Goal: Information Seeking & Learning: Understand process/instructions

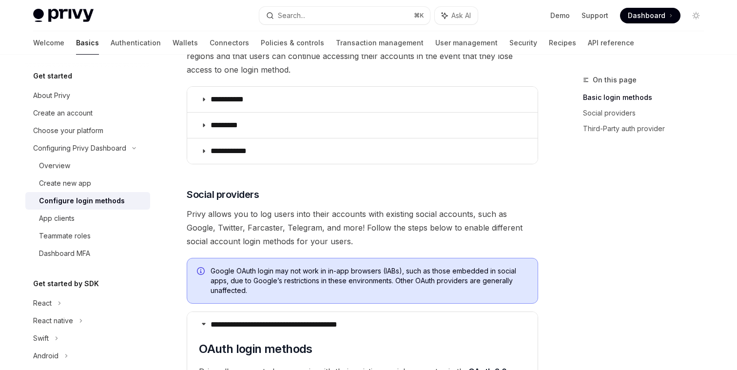
scroll to position [188, 0]
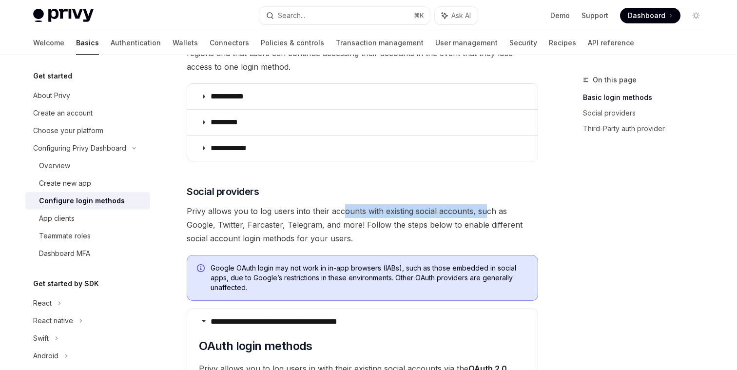
drag, startPoint x: 343, startPoint y: 209, endPoint x: 484, endPoint y: 209, distance: 141.4
click at [484, 209] on span "Privy allows you to log users into their accounts with existing social accounts…" at bounding box center [363, 224] width 352 height 41
click at [454, 216] on span "Privy allows you to log users into their accounts with existing social accounts…" at bounding box center [363, 224] width 352 height 41
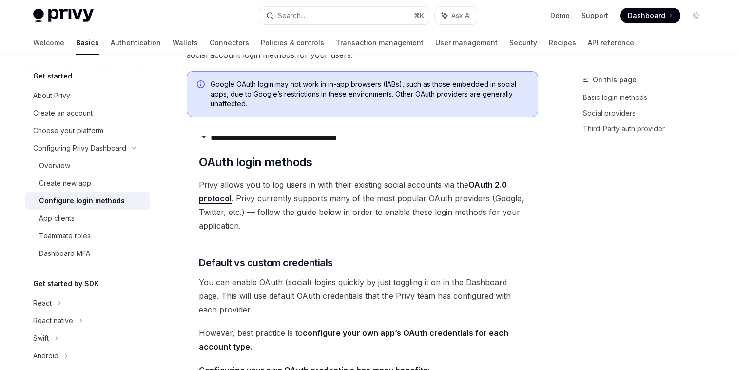
scroll to position [377, 0]
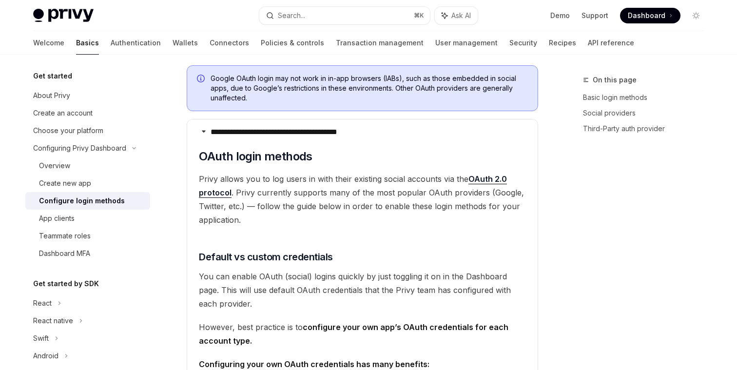
click at [271, 182] on span "Privy allows you to log users in with their existing social accounts via the OA…" at bounding box center [362, 199] width 327 height 55
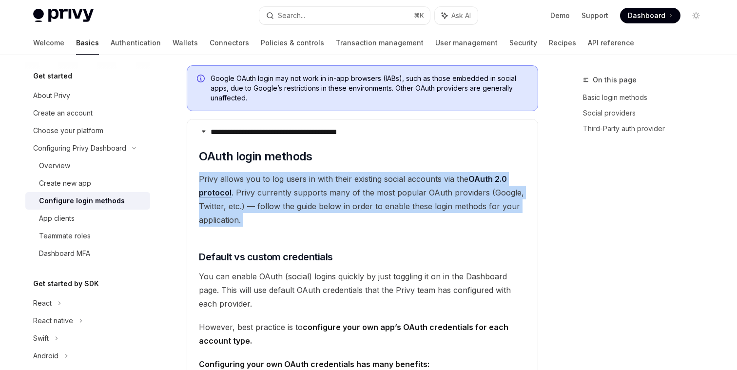
click at [271, 182] on span "Privy allows you to log users in with their existing social accounts via the OA…" at bounding box center [362, 199] width 327 height 55
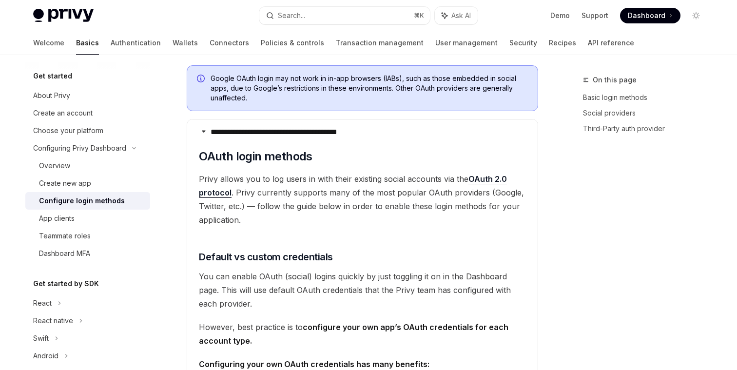
click at [332, 220] on span "Privy allows you to log users in with their existing social accounts via the OA…" at bounding box center [362, 199] width 327 height 55
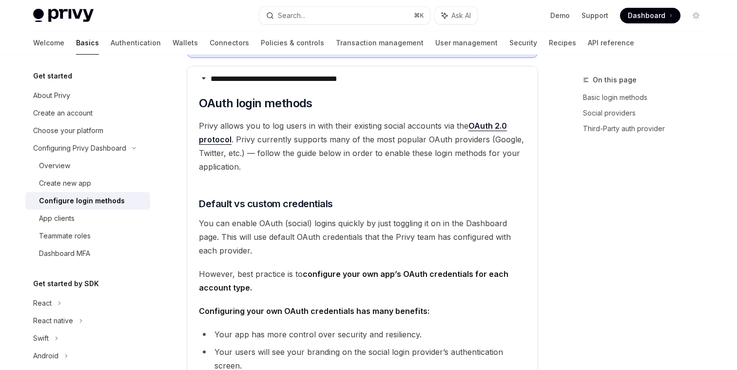
click at [394, 122] on span "Privy allows you to log users in with their existing social accounts via the OA…" at bounding box center [362, 146] width 327 height 55
click at [418, 127] on span "Privy allows you to log users in with their existing social accounts via the OA…" at bounding box center [362, 146] width 327 height 55
click at [275, 138] on span "Privy allows you to log users in with their existing social accounts via the OA…" at bounding box center [362, 146] width 327 height 55
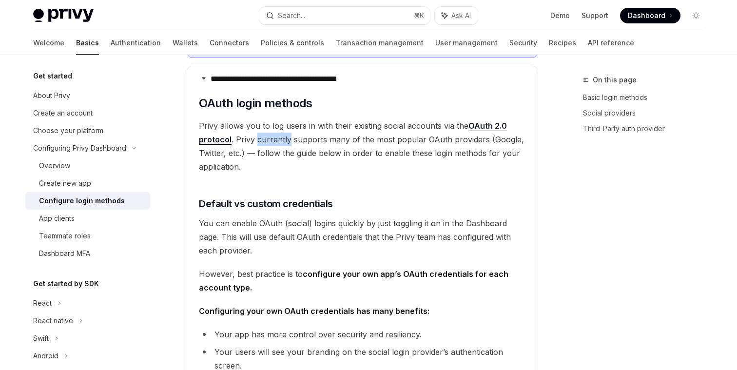
click at [275, 138] on span "Privy allows you to log users in with their existing social accounts via the OA…" at bounding box center [362, 146] width 327 height 55
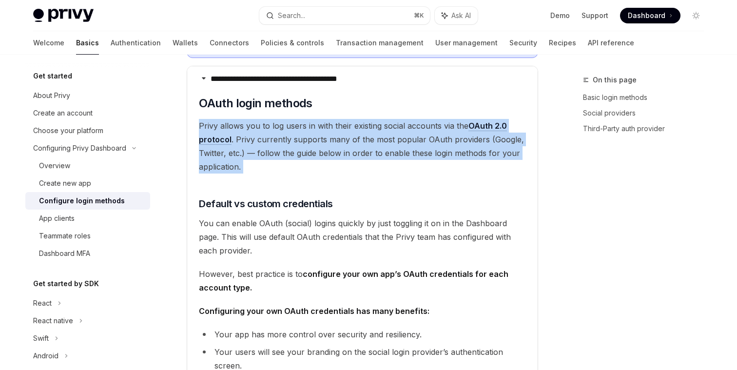
click at [275, 138] on span "Privy allows you to log users in with their existing social accounts via the OA…" at bounding box center [362, 146] width 327 height 55
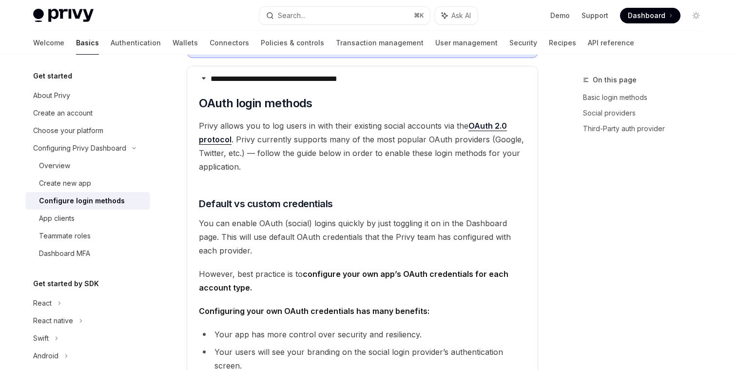
click at [299, 138] on span "Privy allows you to log users in with their existing social accounts via the OA…" at bounding box center [362, 146] width 327 height 55
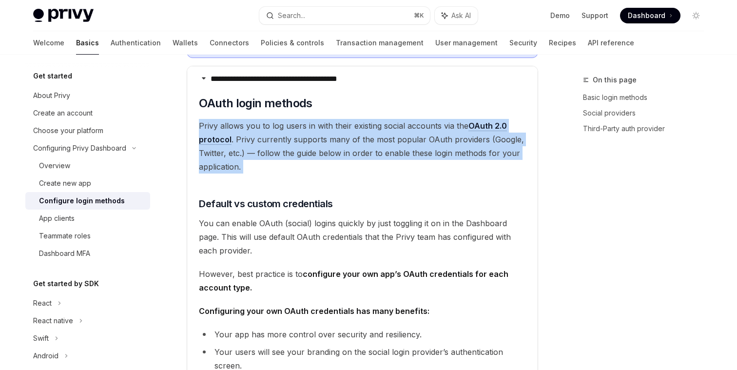
click at [299, 138] on span "Privy allows you to log users in with their existing social accounts via the OA…" at bounding box center [362, 146] width 327 height 55
click at [341, 143] on span "Privy allows you to log users in with their existing social accounts via the OA…" at bounding box center [362, 146] width 327 height 55
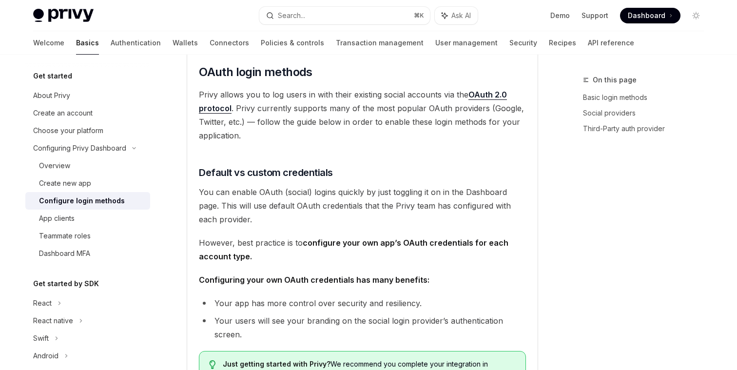
scroll to position [472, 0]
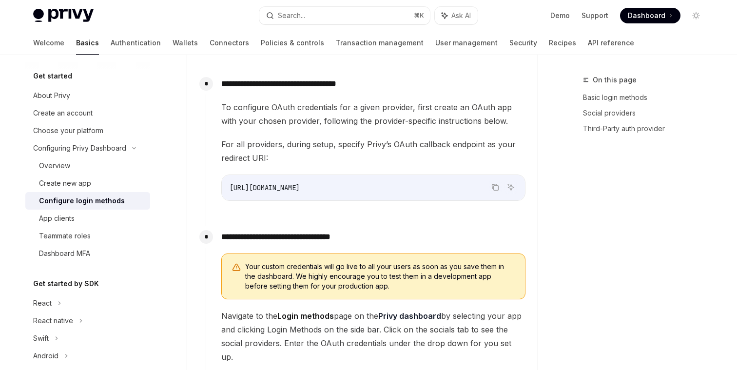
scroll to position [868, 0]
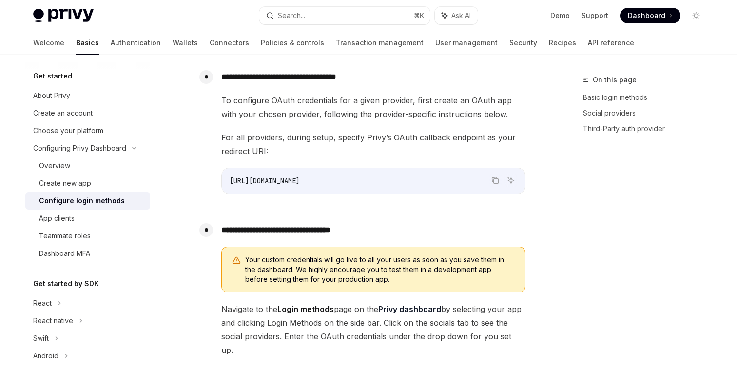
click at [316, 134] on span "For all providers, during setup, specify Privy’s OAuth callback endpoint as you…" at bounding box center [373, 144] width 304 height 27
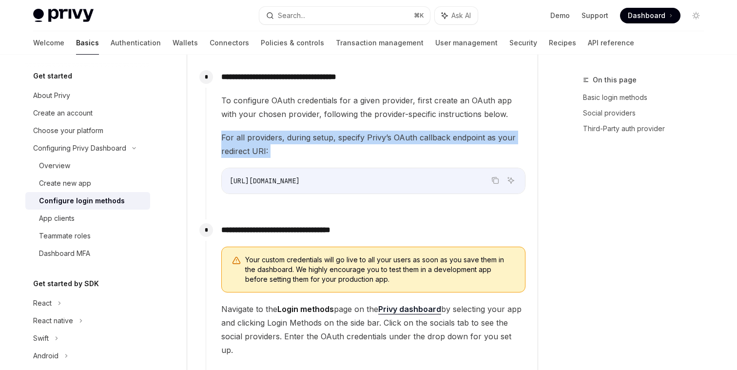
click at [316, 134] on span "For all providers, during setup, specify Privy’s OAuth callback endpoint as you…" at bounding box center [373, 144] width 304 height 27
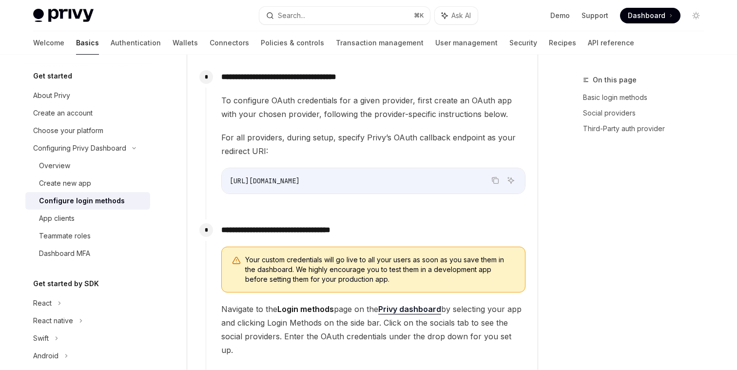
click at [285, 146] on span "For all providers, during setup, specify Privy’s OAuth callback endpoint as you…" at bounding box center [373, 144] width 304 height 27
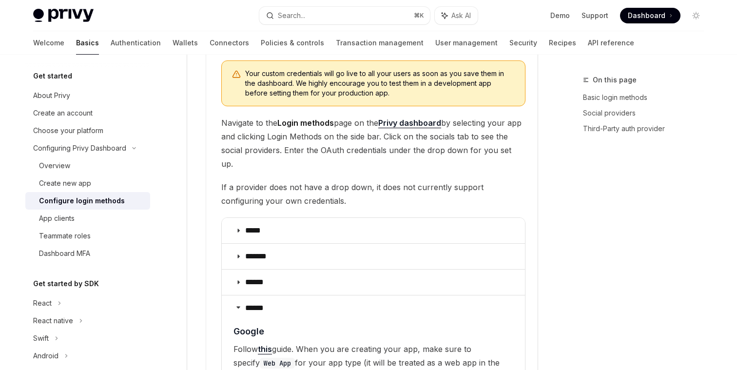
scroll to position [1055, 0]
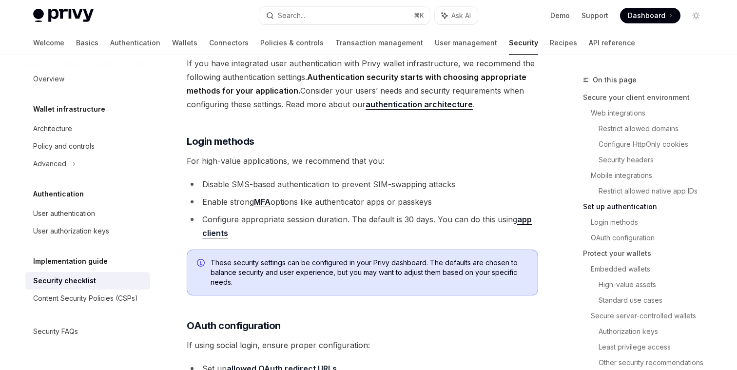
scroll to position [838, 0]
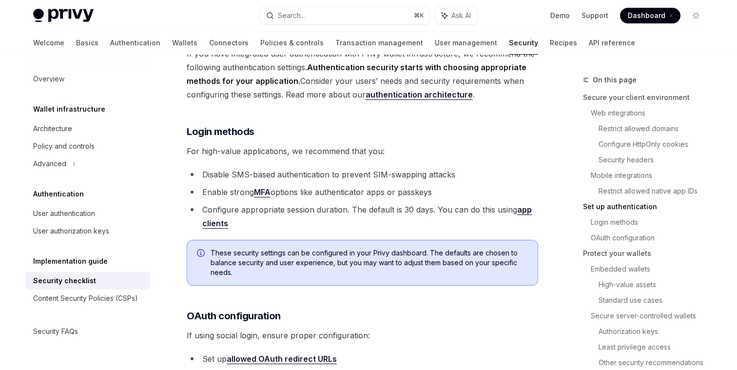
click at [246, 203] on li "Configure appropriate session duration. The default is 30 days. You can do this…" at bounding box center [363, 216] width 352 height 27
click at [316, 248] on span "These security settings can be configured in your Privy dashboard. The defaults…" at bounding box center [369, 262] width 317 height 29
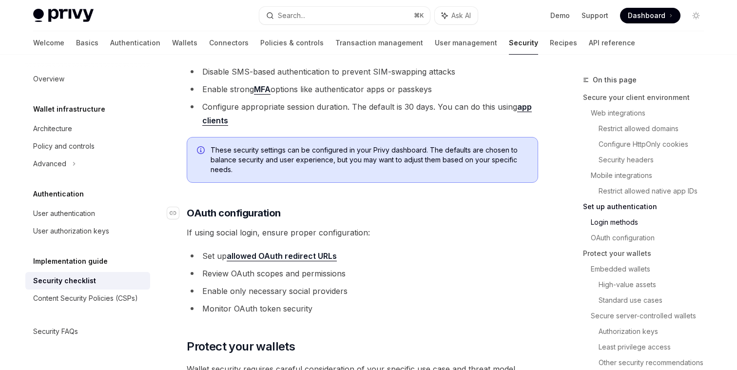
scroll to position [972, 0]
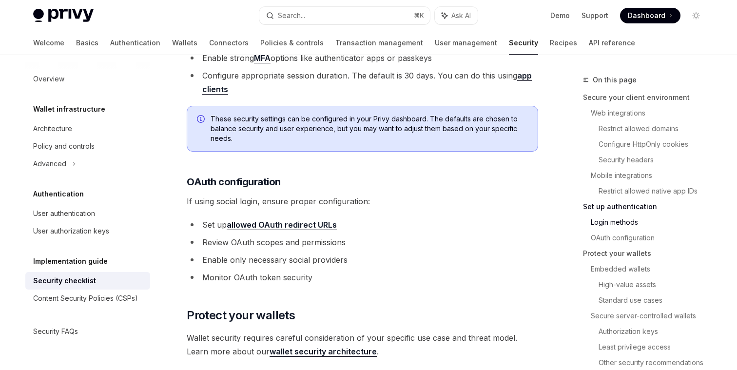
click at [287, 220] on link "allowed OAuth redirect URLs" at bounding box center [282, 225] width 110 height 10
type textarea "*"
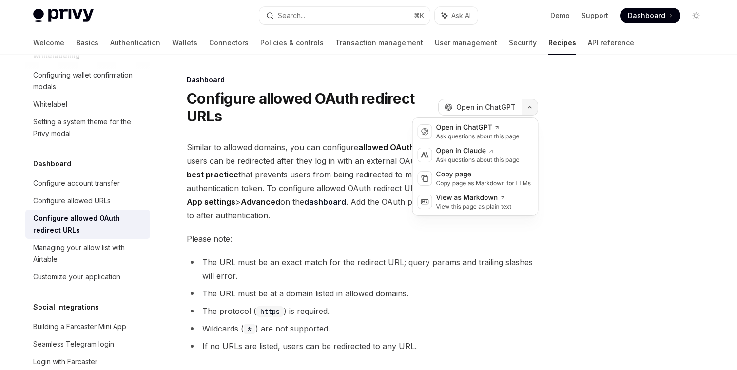
click at [531, 107] on icon "button" at bounding box center [530, 107] width 12 height 4
click at [498, 131] on div "Open in ChatGPT" at bounding box center [477, 128] width 83 height 10
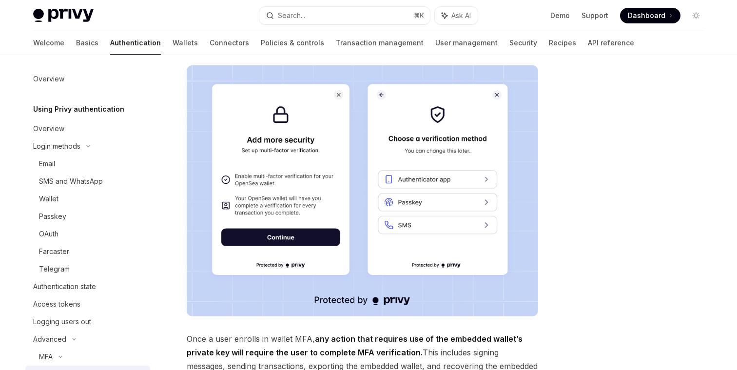
scroll to position [162, 0]
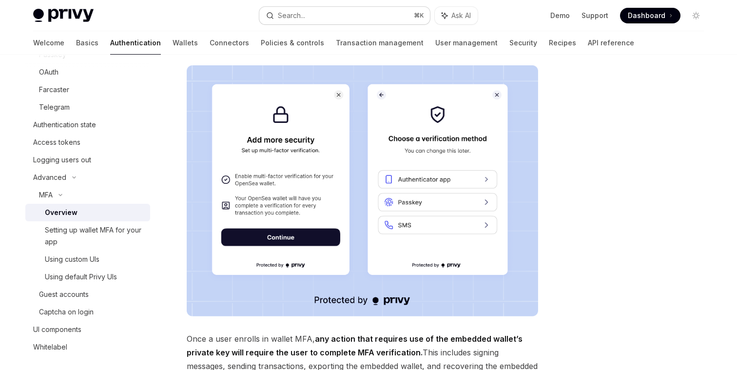
click at [296, 23] on button "Search... ⌘ K" at bounding box center [344, 16] width 171 height 18
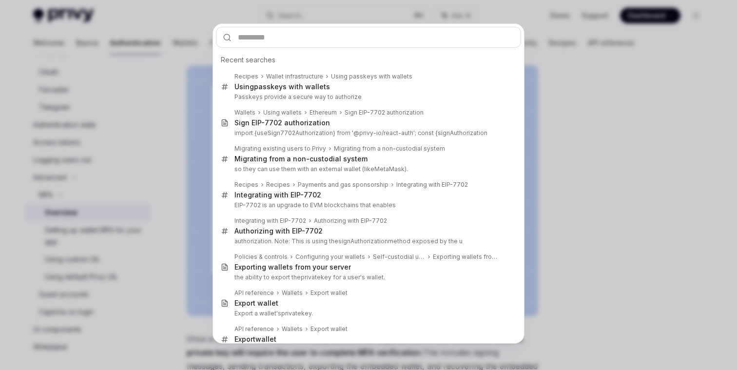
click at [187, 113] on div "Recent searches Recipes Wallet infrastructure Using passkeys with wallets Using…" at bounding box center [368, 185] width 737 height 370
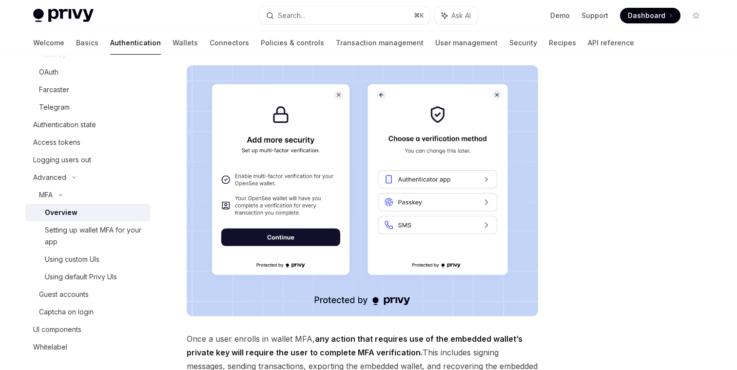
scroll to position [0, 0]
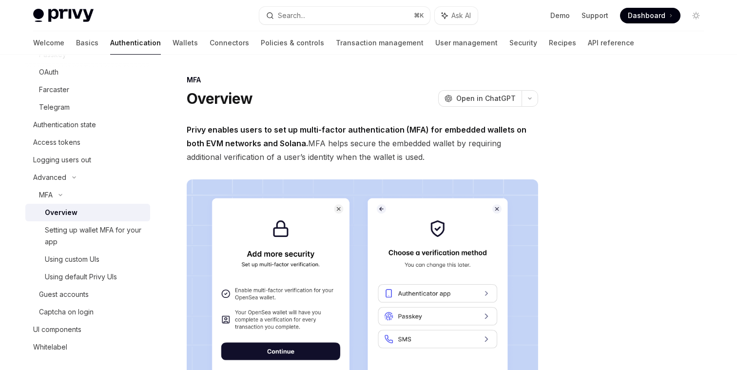
drag, startPoint x: 189, startPoint y: 128, endPoint x: 409, endPoint y: 155, distance: 222.1
click at [410, 156] on span "Privy enables users to set up multi-factor authentication (MFA) for embedded wa…" at bounding box center [363, 143] width 352 height 41
click at [409, 155] on span "Privy enables users to set up multi-factor authentication (MFA) for embedded wa…" at bounding box center [363, 143] width 352 height 41
drag, startPoint x: 407, startPoint y: 155, endPoint x: 248, endPoint y: 136, distance: 159.7
click at [248, 136] on span "Privy enables users to set up multi-factor authentication (MFA) for embedded wa…" at bounding box center [363, 143] width 352 height 41
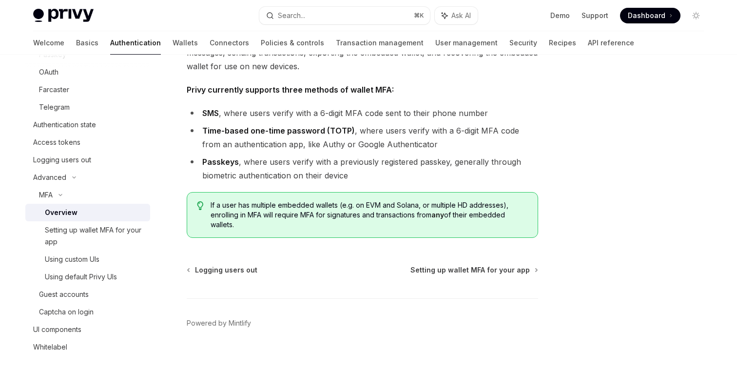
scroll to position [440, 0]
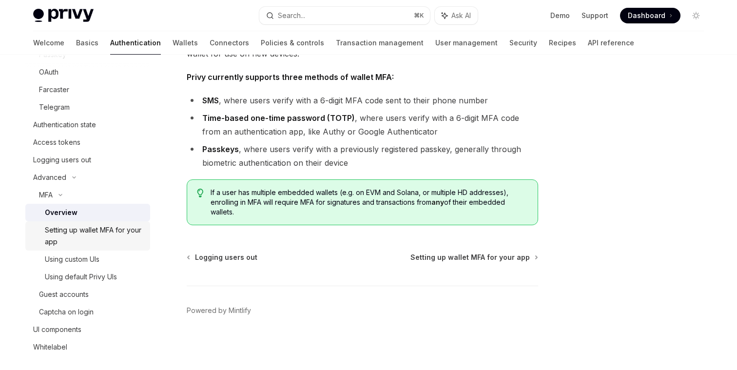
click at [88, 231] on div "Setting up wallet MFA for your app" at bounding box center [94, 235] width 99 height 23
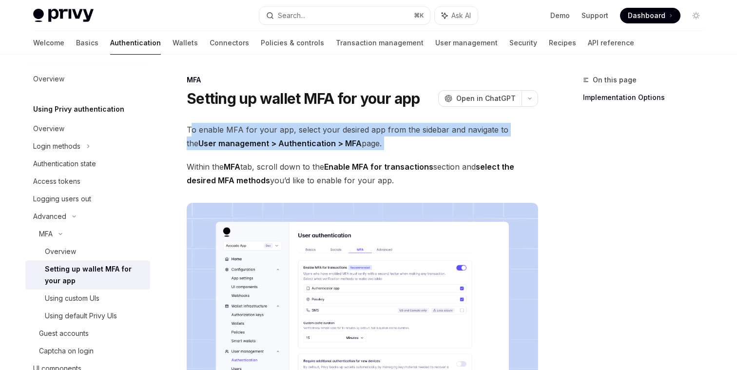
drag, startPoint x: 193, startPoint y: 132, endPoint x: 396, endPoint y: 155, distance: 205.2
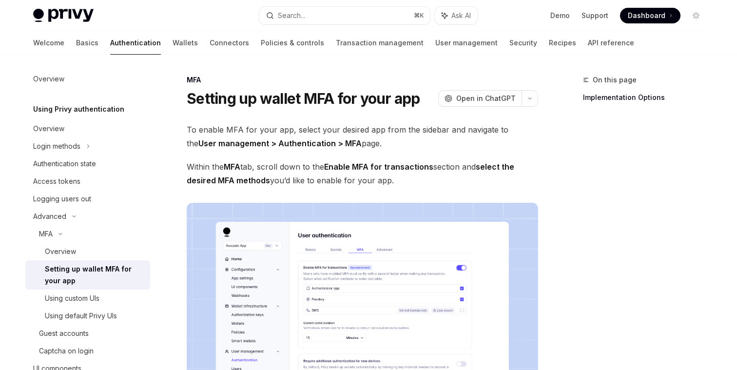
drag, startPoint x: 324, startPoint y: 168, endPoint x: 425, endPoint y: 182, distance: 102.0
click at [425, 183] on span "Within the MFA tab, scroll down to the Enable MFA for transactions section and …" at bounding box center [363, 173] width 352 height 27
click at [425, 182] on span "Within the MFA tab, scroll down to the Enable MFA for transactions section and …" at bounding box center [363, 173] width 352 height 27
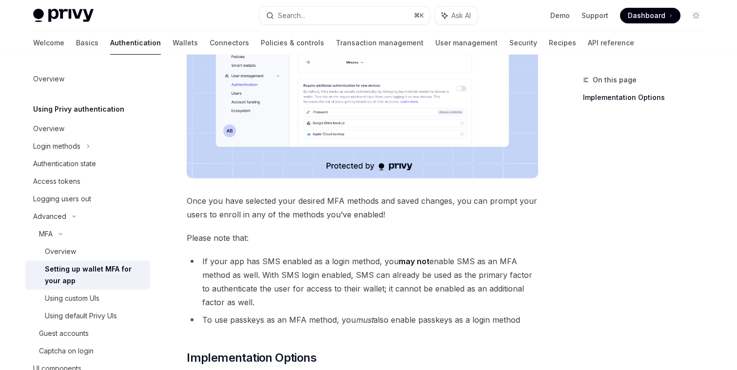
scroll to position [282, 0]
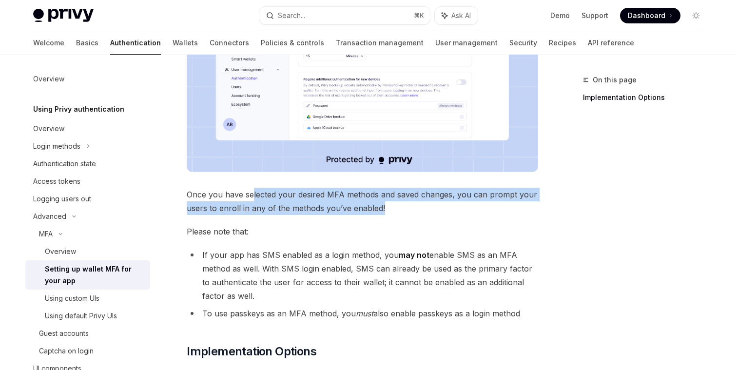
drag, startPoint x: 396, startPoint y: 205, endPoint x: 252, endPoint y: 191, distance: 144.5
click at [252, 191] on span "Once you have selected your desired MFA methods and saved changes, you can prom…" at bounding box center [363, 201] width 352 height 27
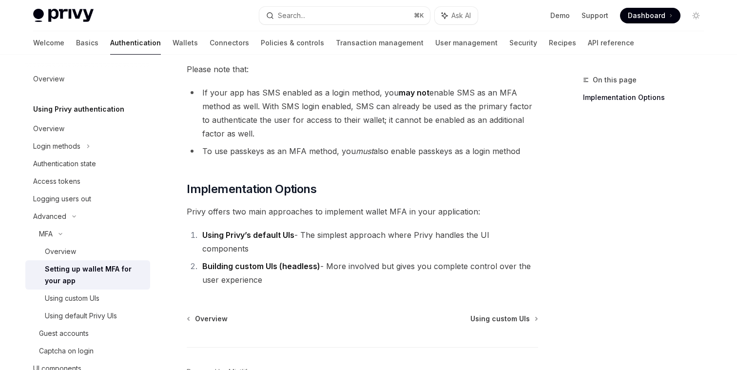
scroll to position [446, 0]
click at [246, 150] on li "To use passkeys as an MFA method, you must also enable passkeys as a login meth…" at bounding box center [363, 150] width 352 height 14
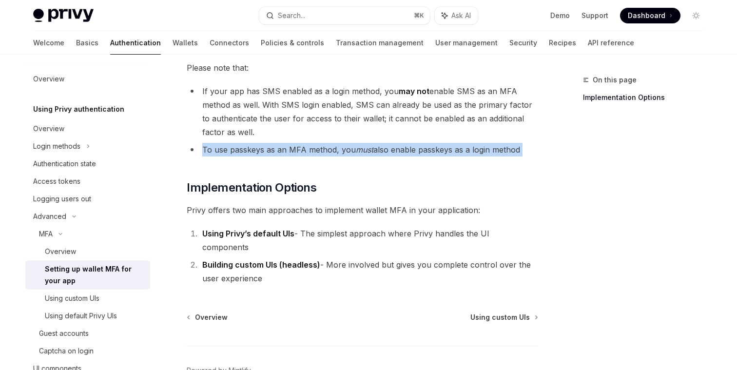
click at [246, 150] on li "To use passkeys as an MFA method, you must also enable passkeys as a login meth…" at bounding box center [363, 150] width 352 height 14
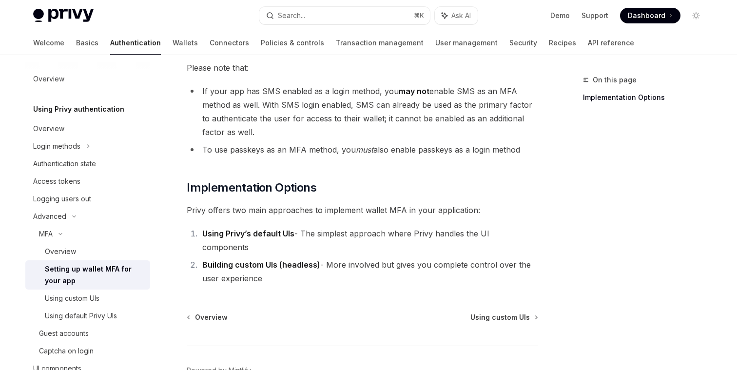
click at [273, 150] on li "To use passkeys as an MFA method, you must also enable passkeys as a login meth…" at bounding box center [363, 150] width 352 height 14
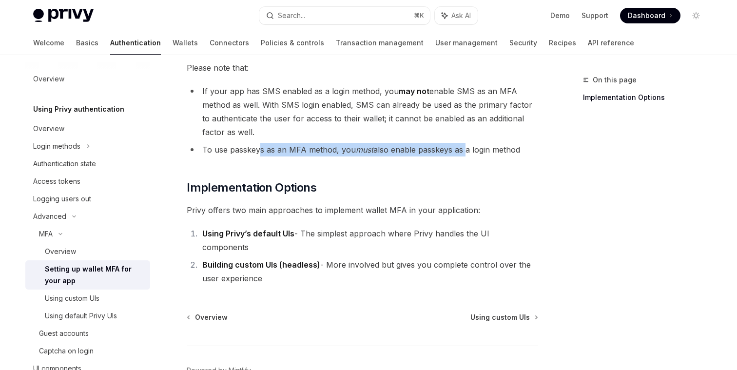
drag, startPoint x: 261, startPoint y: 150, endPoint x: 464, endPoint y: 150, distance: 202.9
click at [464, 151] on li "To use passkeys as an MFA method, you must also enable passkeys as a login meth…" at bounding box center [363, 150] width 352 height 14
click at [464, 150] on li "To use passkeys as an MFA method, you must also enable passkeys as a login meth…" at bounding box center [363, 150] width 352 height 14
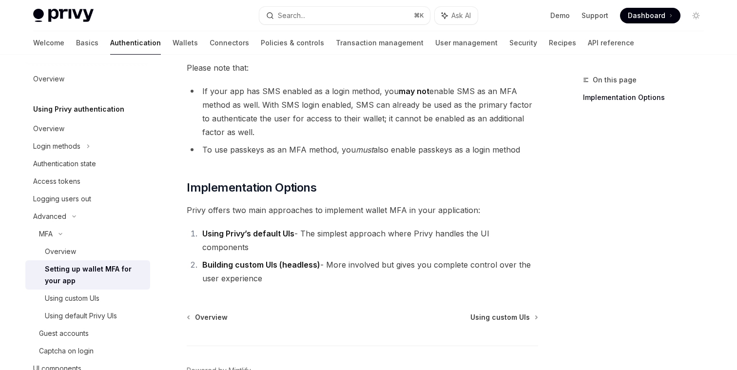
click at [408, 150] on li "To use passkeys as an MFA method, you must also enable passkeys as a login meth…" at bounding box center [363, 150] width 352 height 14
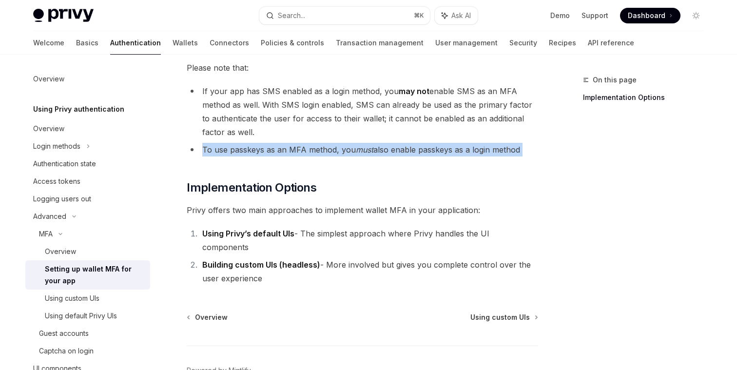
click at [408, 150] on li "To use passkeys as an MFA method, you must also enable passkeys as a login meth…" at bounding box center [363, 150] width 352 height 14
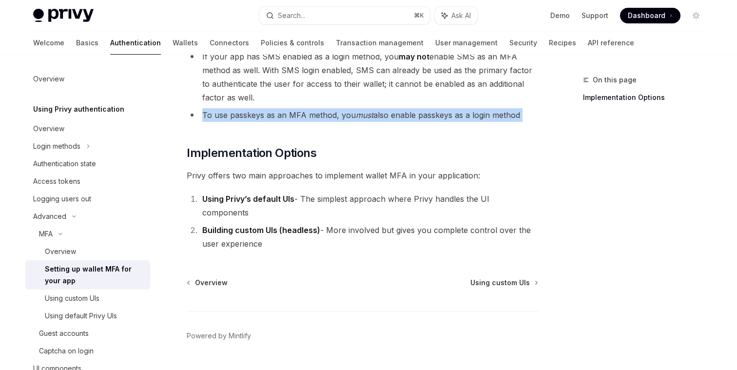
scroll to position [488, 0]
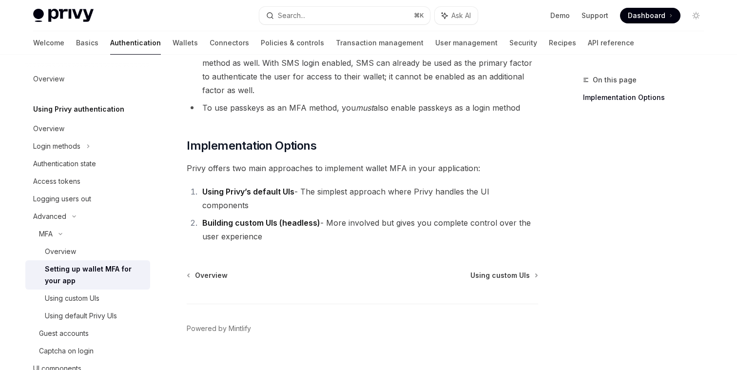
click at [372, 168] on span "Privy offers two main approaches to implement wallet MFA in your application:" at bounding box center [363, 168] width 352 height 14
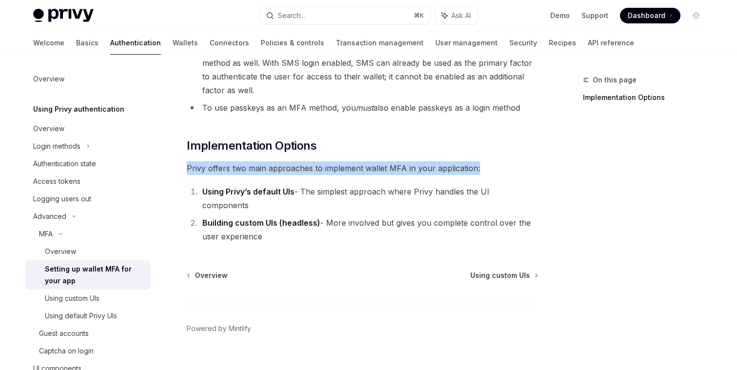
click at [372, 168] on span "Privy offers two main approaches to implement wallet MFA in your application:" at bounding box center [363, 168] width 352 height 14
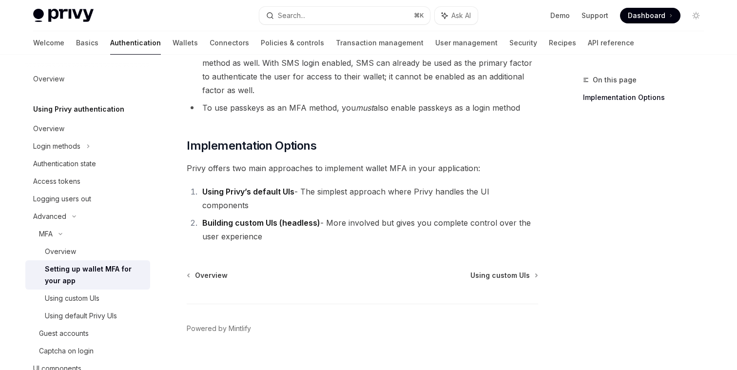
click at [360, 190] on li "Using Privy’s default UIs - The simplest approach where Privy handles the UI co…" at bounding box center [368, 198] width 339 height 27
drag, startPoint x: 313, startPoint y: 168, endPoint x: 532, endPoint y: 170, distance: 219.0
click at [532, 170] on span "Privy offers two main approaches to implement wallet MFA in your application:" at bounding box center [363, 168] width 352 height 14
click at [457, 172] on span "Privy offers two main approaches to implement wallet MFA in your application:" at bounding box center [363, 168] width 352 height 14
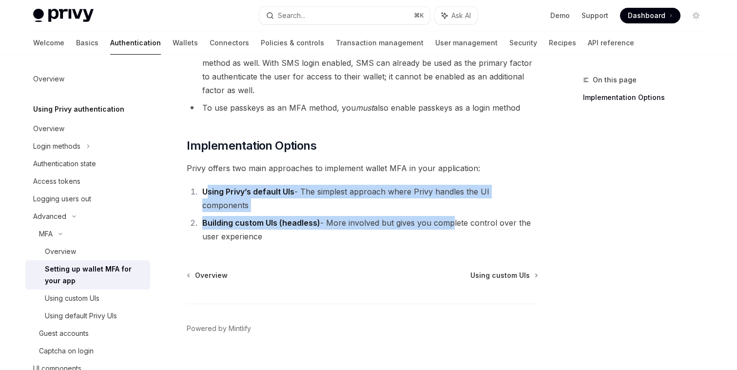
drag, startPoint x: 207, startPoint y: 192, endPoint x: 448, endPoint y: 212, distance: 241.7
click at [448, 212] on ol "Using Privy’s default UIs - The simplest approach where Privy handles the UI co…" at bounding box center [363, 214] width 352 height 59
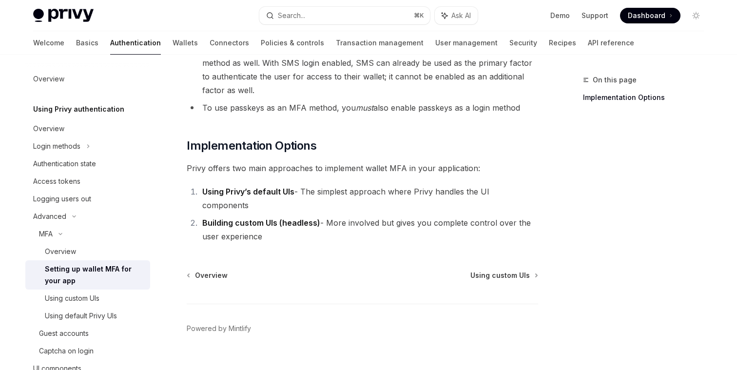
drag, startPoint x: 203, startPoint y: 209, endPoint x: 308, endPoint y: 216, distance: 104.5
click at [308, 217] on li "Building custom UIs (headless) - More involved but gives you complete control o…" at bounding box center [368, 229] width 339 height 27
click at [308, 216] on li "Building custom UIs (headless) - More involved but gives you complete control o…" at bounding box center [368, 229] width 339 height 27
click at [314, 193] on li "Using Privy’s default UIs - The simplest approach where Privy handles the UI co…" at bounding box center [368, 198] width 339 height 27
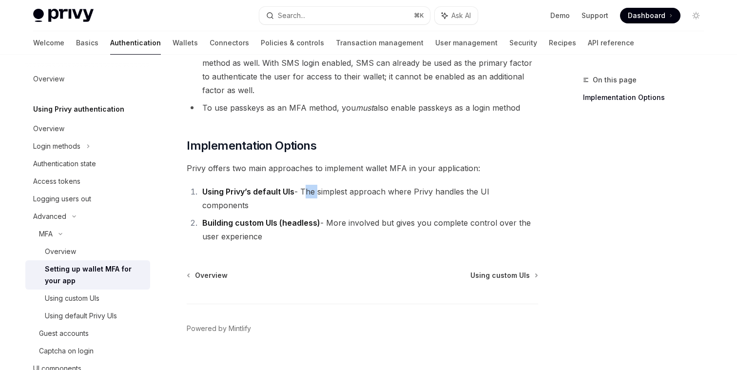
click at [314, 193] on li "Using Privy’s default UIs - The simplest approach where Privy handles the UI co…" at bounding box center [368, 198] width 339 height 27
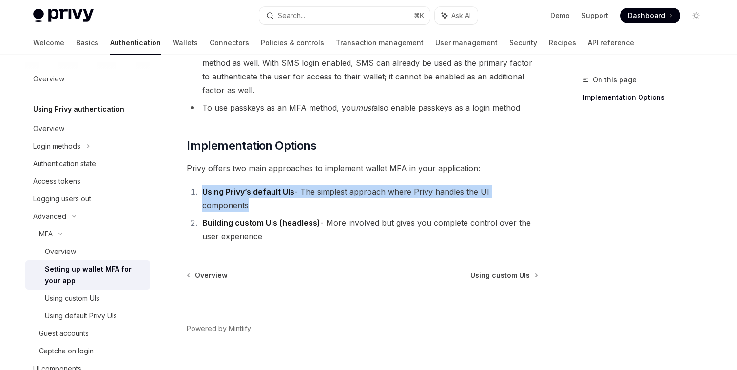
click at [314, 193] on li "Using Privy’s default UIs - The simplest approach where Privy handles the UI co…" at bounding box center [368, 198] width 339 height 27
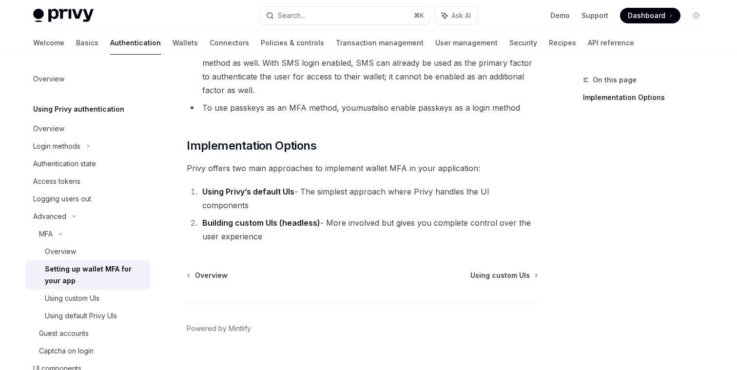
click at [300, 218] on strong "Building custom UIs (headless)" at bounding box center [261, 223] width 118 height 10
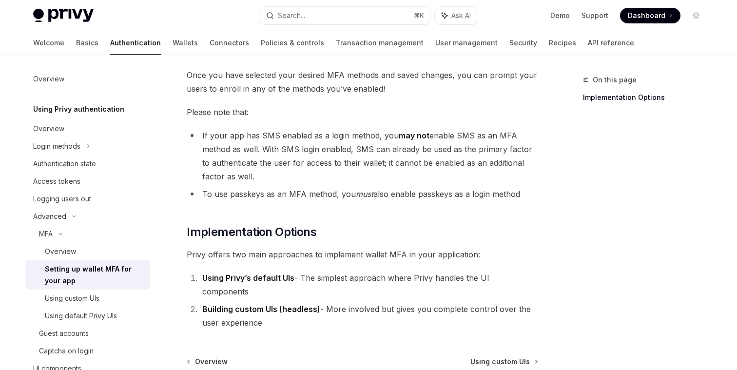
scroll to position [402, 0]
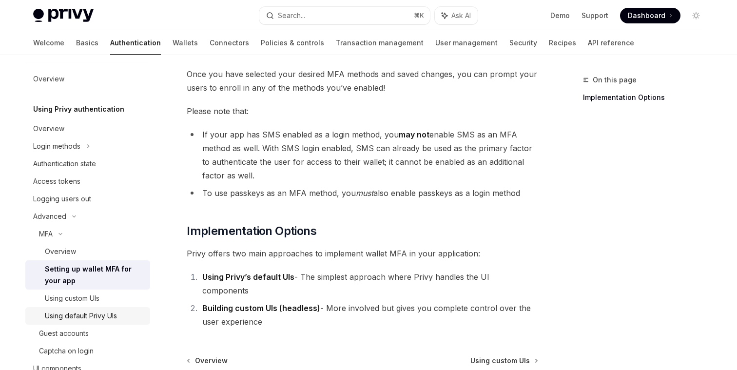
click at [82, 314] on div "Using default Privy UIs" at bounding box center [81, 316] width 72 height 12
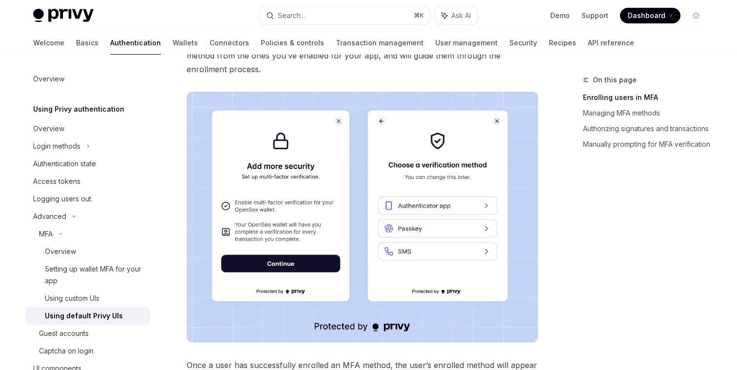
scroll to position [318, 0]
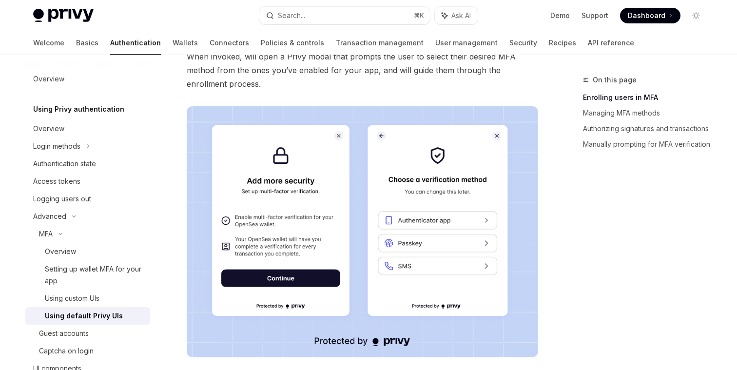
click at [254, 72] on span "When invoked, will open a Privy modal that prompts the user to select their des…" at bounding box center [363, 70] width 352 height 41
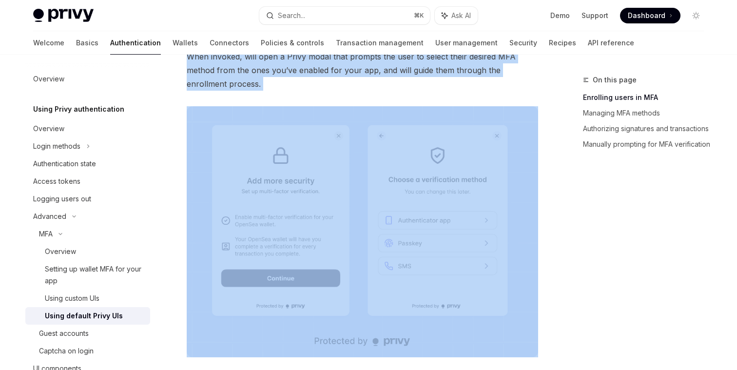
click at [254, 72] on span "When invoked, will open a Privy modal that prompts the user to select their des…" at bounding box center [363, 70] width 352 height 41
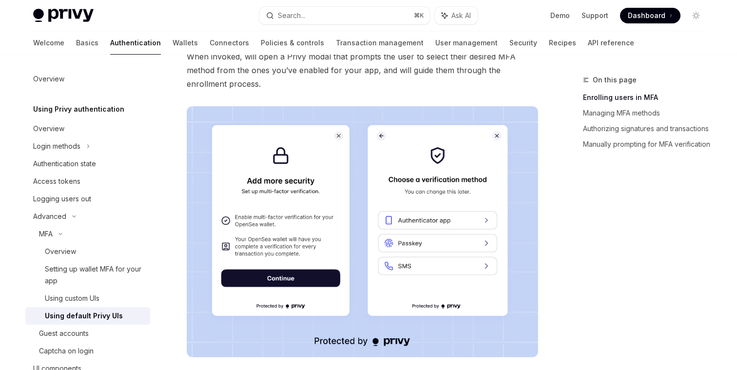
click at [247, 91] on span "When invoked, will open a Privy modal that prompts the user to select their des…" at bounding box center [363, 70] width 352 height 41
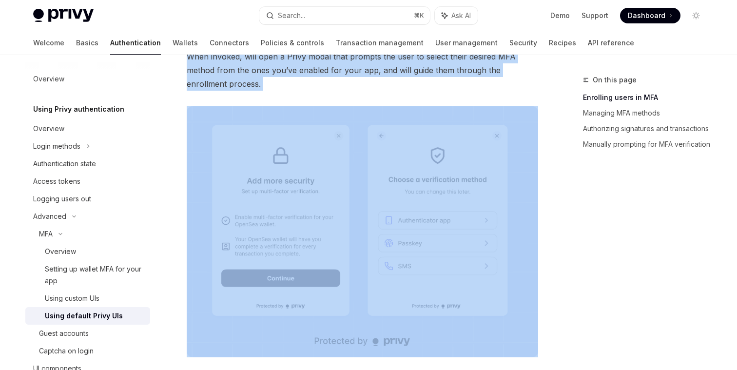
drag, startPoint x: 247, startPoint y: 92, endPoint x: 180, endPoint y: 68, distance: 70.8
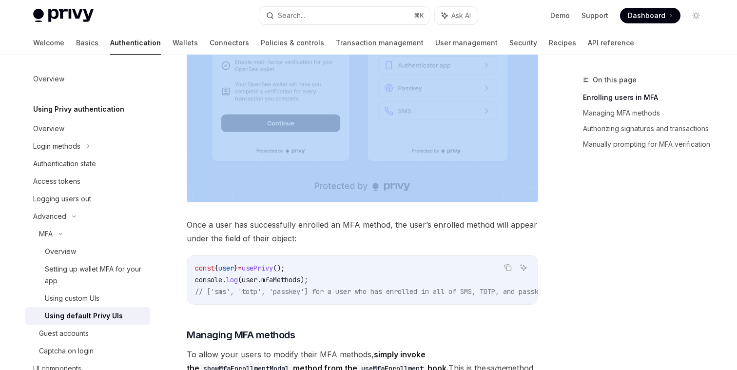
scroll to position [529, 0]
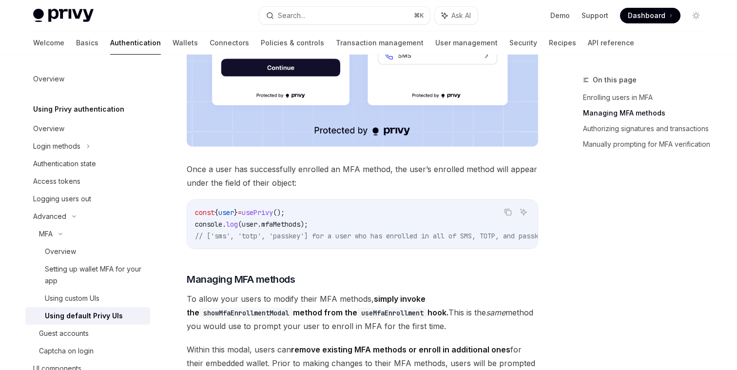
click at [239, 180] on span "Once a user has successfully enrolled an MFA method, the user’s enrolled method…" at bounding box center [363, 175] width 352 height 27
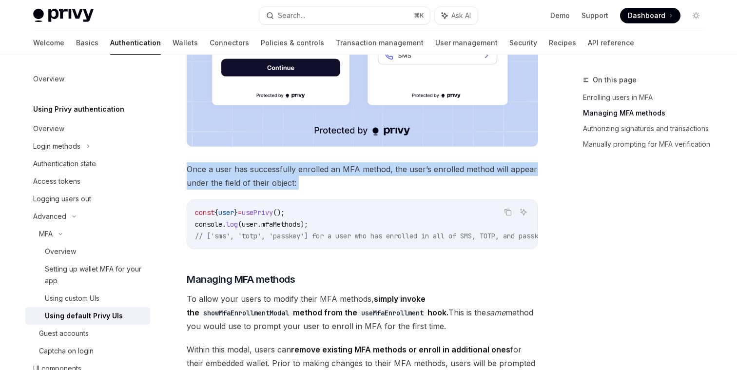
click at [239, 180] on span "Once a user has successfully enrolled an MFA method, the user’s enrolled method…" at bounding box center [363, 175] width 352 height 27
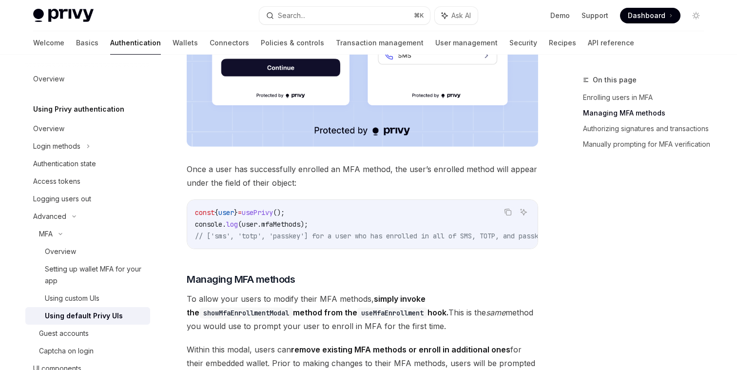
click at [258, 190] on span "Once a user has successfully enrolled an MFA method, the user’s enrolled method…" at bounding box center [363, 175] width 352 height 27
click at [250, 190] on span "Once a user has successfully enrolled an MFA method, the user’s enrolled method…" at bounding box center [363, 175] width 352 height 27
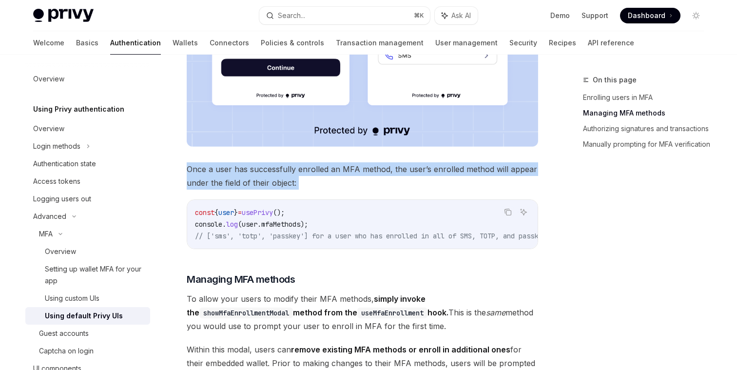
click at [250, 190] on span "Once a user has successfully enrolled an MFA method, the user’s enrolled method…" at bounding box center [363, 175] width 352 height 27
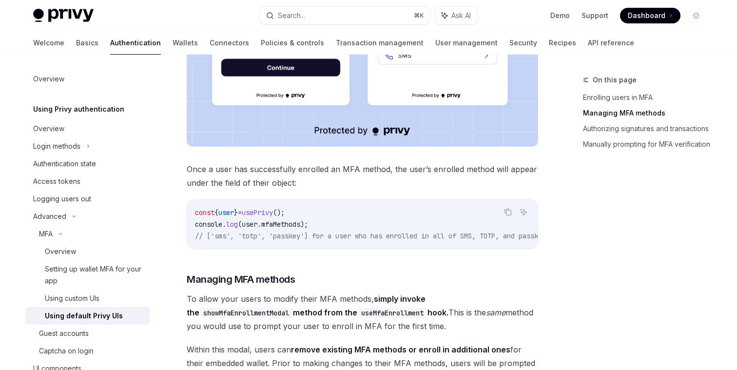
click at [268, 190] on span "Once a user has successfully enrolled an MFA method, the user’s enrolled method…" at bounding box center [363, 175] width 352 height 27
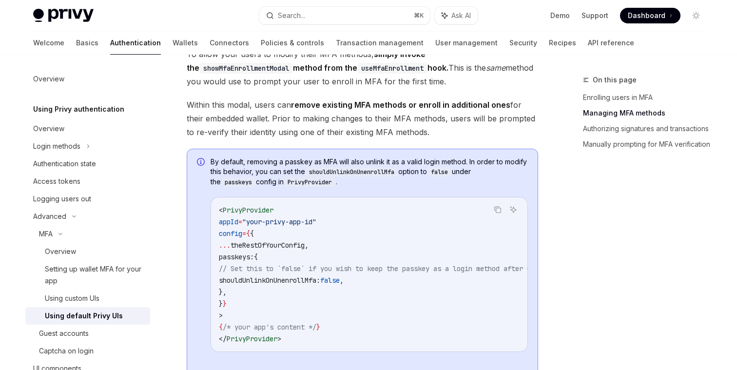
scroll to position [752, 0]
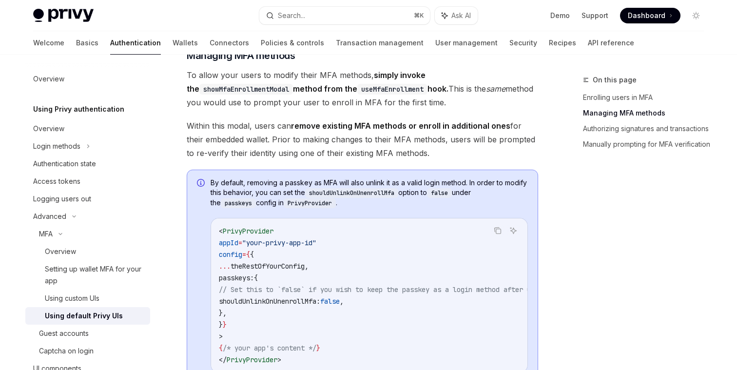
drag, startPoint x: 196, startPoint y: 94, endPoint x: 352, endPoint y: 117, distance: 157.7
click at [352, 109] on span "To allow your users to modify their MFA methods, simply invoke the showMfaEnrol…" at bounding box center [363, 88] width 352 height 41
drag, startPoint x: 217, startPoint y: 106, endPoint x: 354, endPoint y: 118, distance: 137.0
click at [354, 109] on span "To allow your users to modify their MFA methods, simply invoke the showMfaEnrol…" at bounding box center [363, 88] width 352 height 41
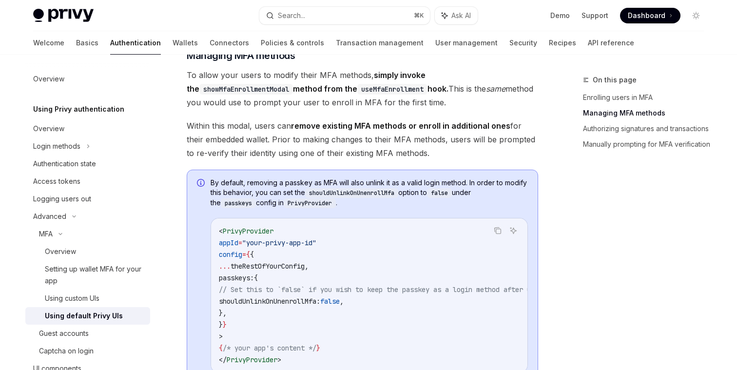
click at [354, 109] on span "To allow your users to modify their MFA methods, simply invoke the showMfaEnrol…" at bounding box center [363, 88] width 352 height 41
drag, startPoint x: 346, startPoint y: 105, endPoint x: 360, endPoint y: 115, distance: 17.6
click at [360, 109] on span "To allow your users to modify their MFA methods, simply invoke the showMfaEnrol…" at bounding box center [363, 88] width 352 height 41
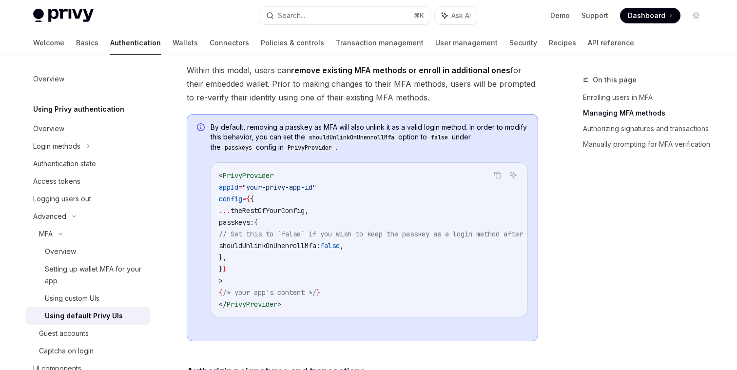
scroll to position [809, 0]
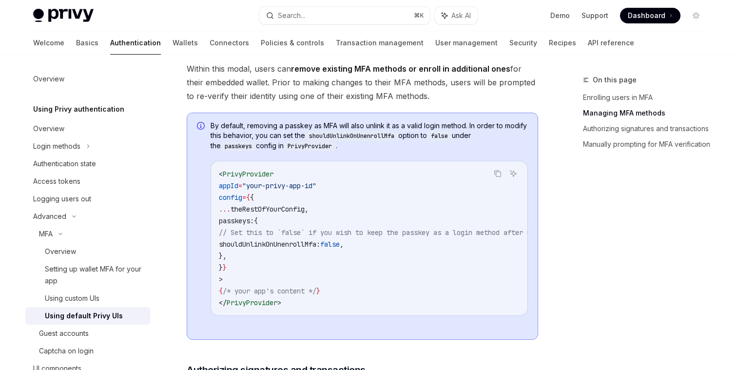
drag, startPoint x: 286, startPoint y: 83, endPoint x: 455, endPoint y: 108, distance: 171.5
click at [455, 103] on span "Within this modal, users can remove existing MFA methods or enroll in additiona…" at bounding box center [363, 82] width 352 height 41
drag, startPoint x: 452, startPoint y: 109, endPoint x: 273, endPoint y: 98, distance: 179.8
click at [273, 98] on span "Within this modal, users can remove existing MFA methods or enroll in additiona…" at bounding box center [363, 82] width 352 height 41
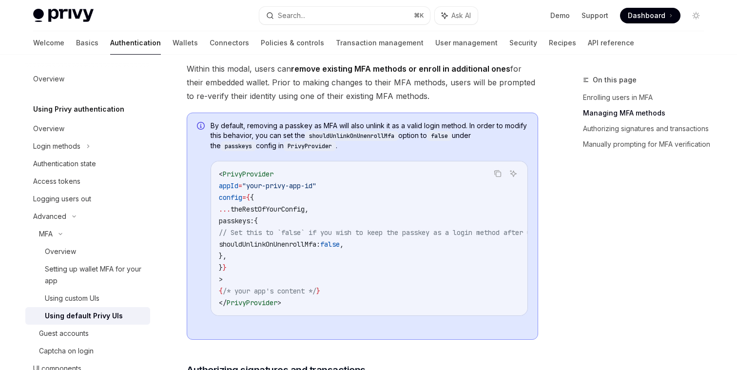
click at [273, 98] on span "Within this modal, users can remove existing MFA methods or enroll in additiona…" at bounding box center [363, 82] width 352 height 41
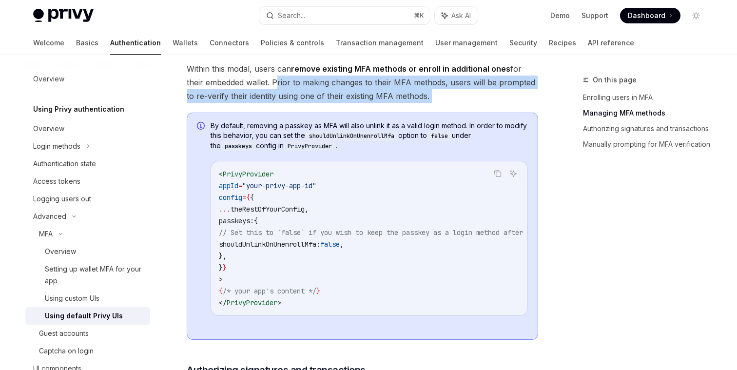
drag, startPoint x: 273, startPoint y: 98, endPoint x: 480, endPoint y: 116, distance: 208.0
click at [480, 103] on span "Within this modal, users can remove existing MFA methods or enroll in additiona…" at bounding box center [363, 82] width 352 height 41
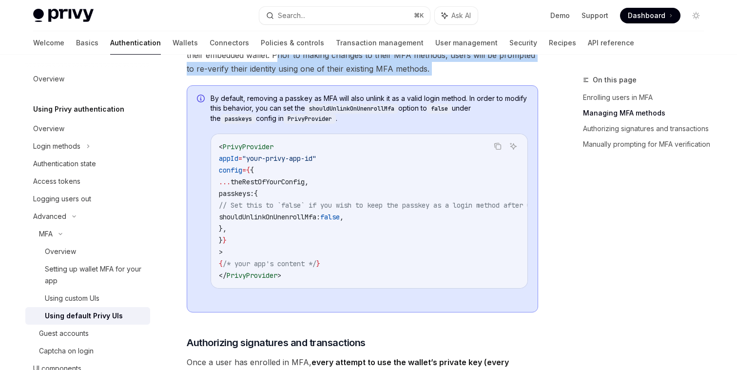
scroll to position [837, 0]
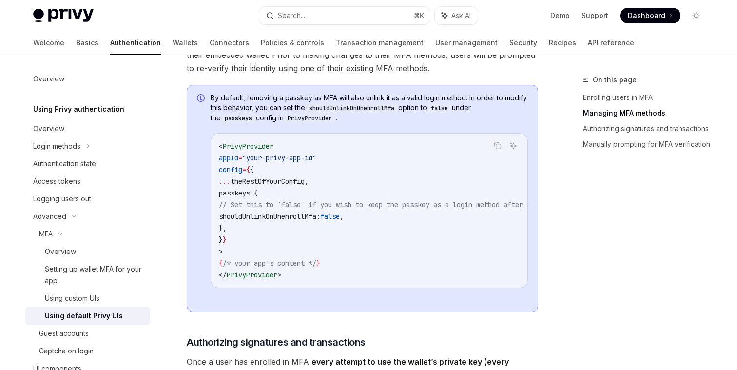
click at [360, 113] on code "shouldUnlinkOnUnenrollMfa" at bounding box center [351, 108] width 93 height 10
click at [360, 123] on span "By default, removing a passkey as MFA will also unlink it as a valid login meth…" at bounding box center [369, 108] width 317 height 30
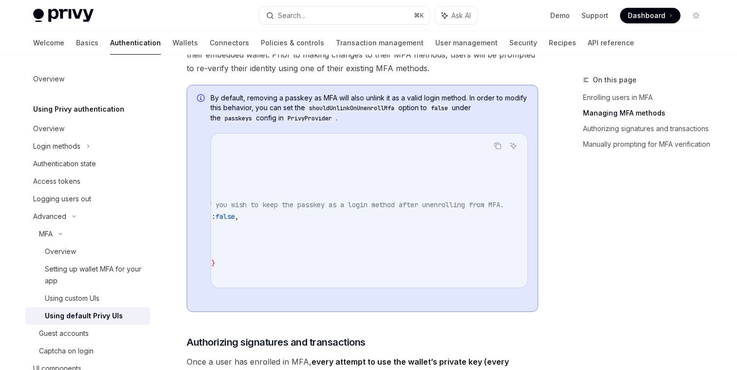
click at [331, 209] on span "// Set this to `false` if you wish to keep the passkey as a login method after …" at bounding box center [309, 204] width 390 height 9
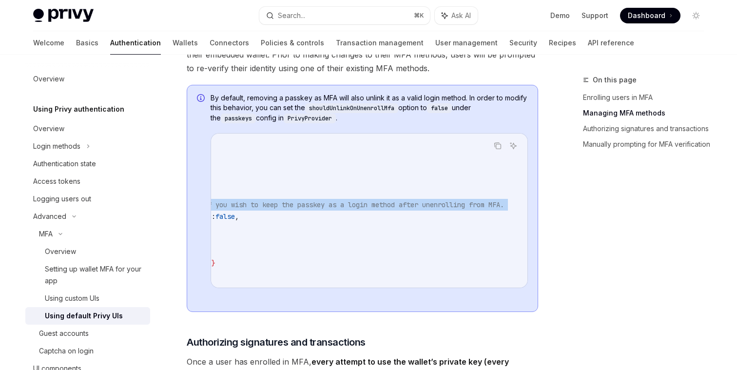
click at [331, 209] on span "// Set this to `false` if you wish to keep the passkey as a login method after …" at bounding box center [309, 204] width 390 height 9
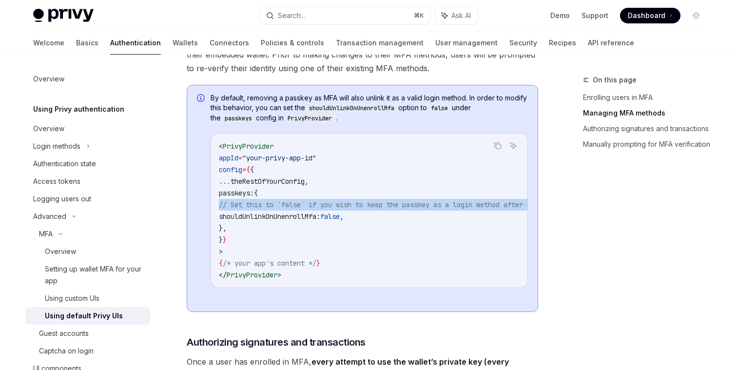
click at [331, 209] on span "// Set this to `false` if you wish to keep the passkey as a login method after …" at bounding box center [414, 204] width 390 height 9
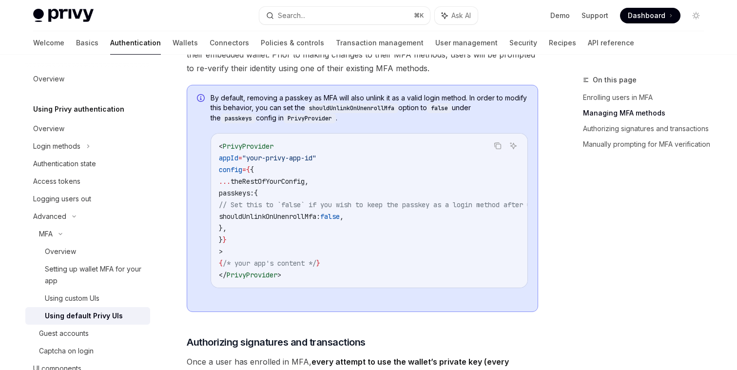
click at [315, 221] on span "shouldUnlinkOnUnenrollMfa:" at bounding box center [269, 216] width 101 height 9
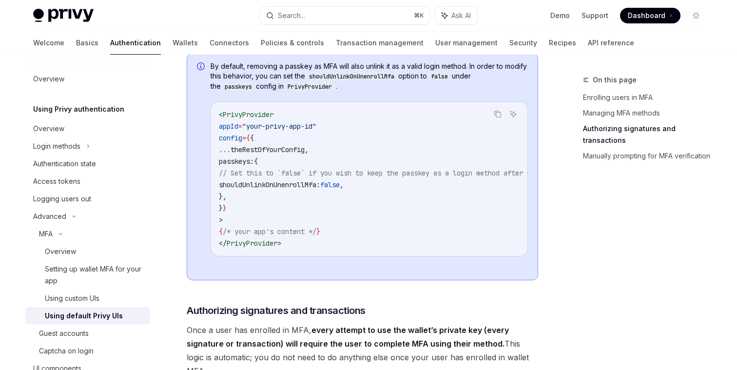
scroll to position [871, 0]
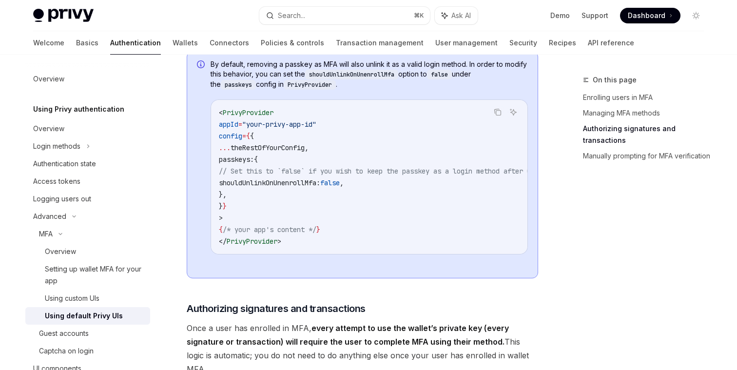
click at [309, 219] on code "< PrivyProvider appId = "your-privy-app-id" config = { { ... theRestOfYourConfi…" at bounding box center [426, 177] width 414 height 140
drag, startPoint x: 236, startPoint y: 177, endPoint x: 292, endPoint y: 178, distance: 56.6
click at [292, 178] on code "< PrivyProvider appId = "your-privy-app-id" config = { { ... theRestOfYourConfi…" at bounding box center [426, 177] width 414 height 140
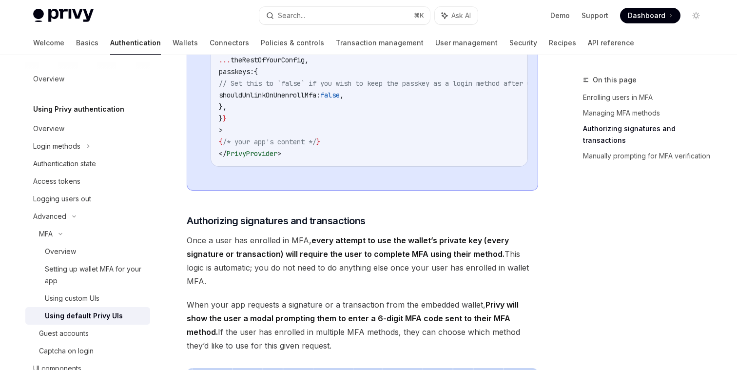
scroll to position [959, 0]
click at [232, 266] on span "Once a user has enrolled in MFA, every attempt to use the wallet’s private key …" at bounding box center [363, 260] width 352 height 55
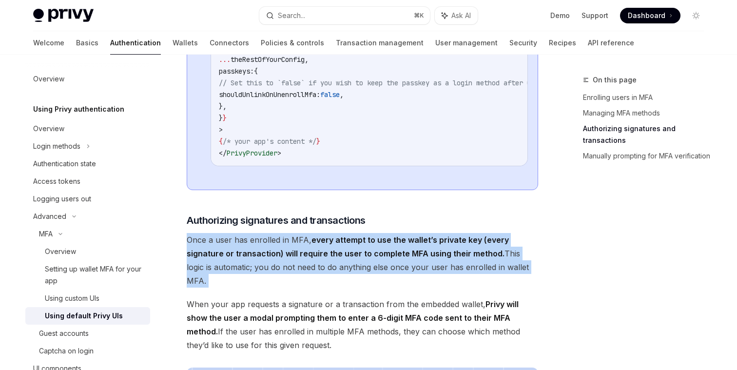
click at [232, 266] on span "Once a user has enrolled in MFA, every attempt to use the wallet’s private key …" at bounding box center [363, 260] width 352 height 55
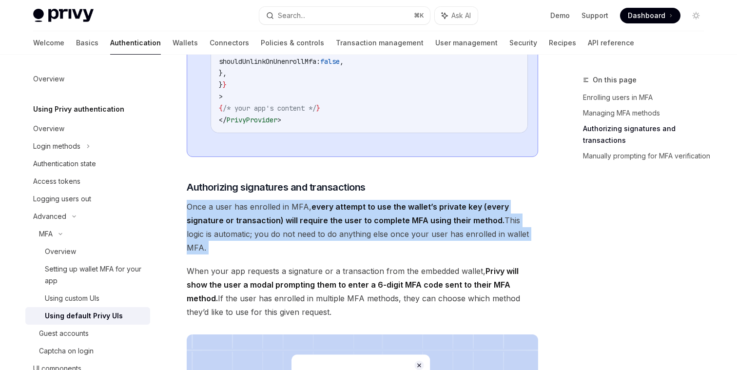
click at [232, 266] on div "​ Enrolling users in MFA Once you have enabled MFA for your app, to prompt your…" at bounding box center [363, 206] width 352 height 2012
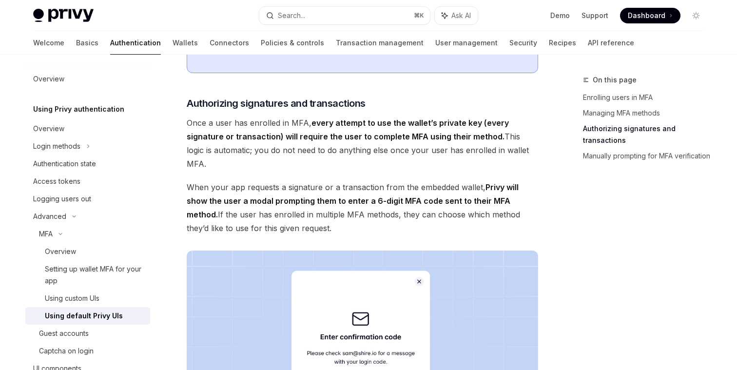
scroll to position [1077, 0]
click at [286, 141] on strong "every attempt to use the wallet’s private key (every signature or transaction) …" at bounding box center [348, 129] width 322 height 23
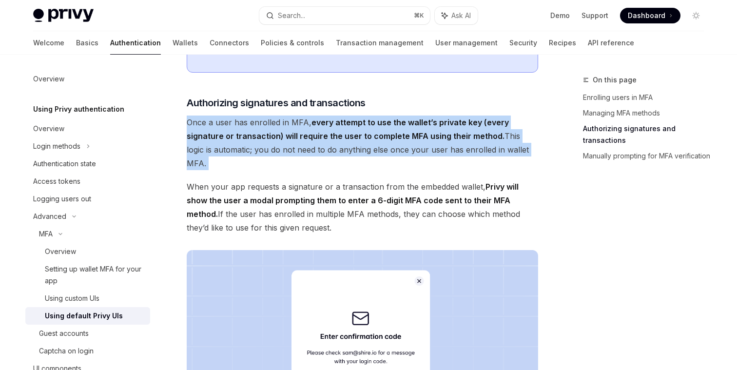
click at [286, 141] on strong "every attempt to use the wallet’s private key (every signature or transaction) …" at bounding box center [348, 129] width 322 height 23
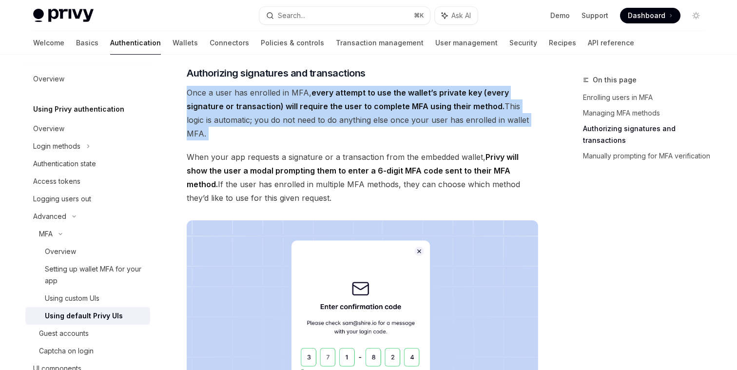
scroll to position [1120, 0]
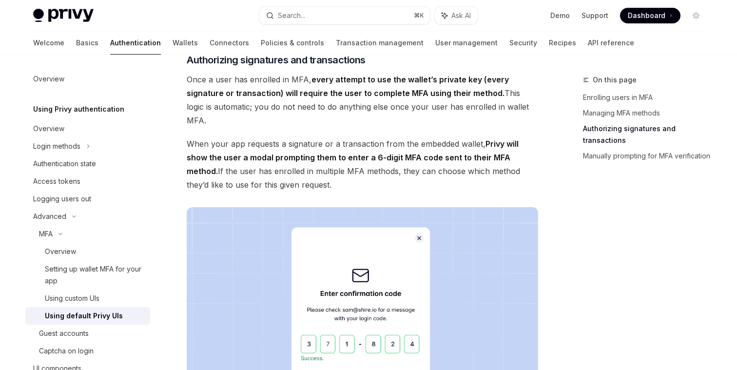
click at [286, 159] on span "When your app requests a signature or a transaction from the embedded wallet, P…" at bounding box center [363, 164] width 352 height 55
click at [273, 151] on span "When your app requests a signature or a transaction from the embedded wallet, P…" at bounding box center [363, 164] width 352 height 55
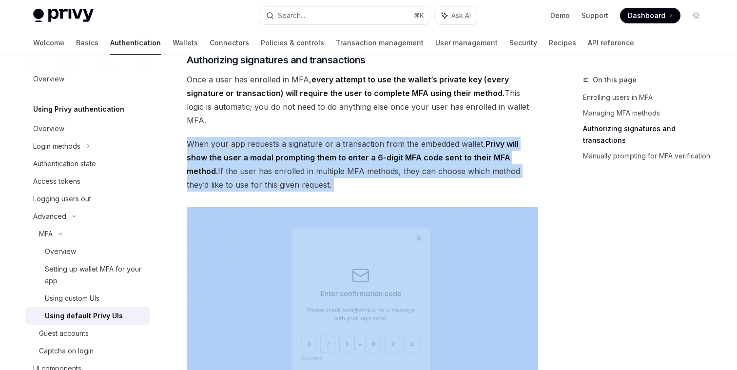
click at [273, 151] on span "When your app requests a signature or a transaction from the embedded wallet, P…" at bounding box center [363, 164] width 352 height 55
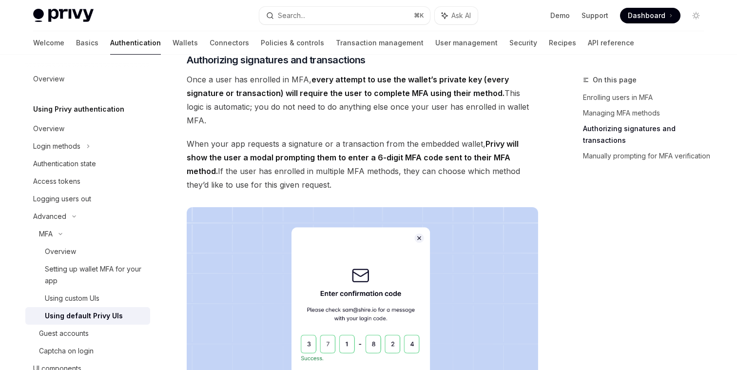
click at [291, 127] on span "Once a user has enrolled in MFA, every attempt to use the wallet’s private key …" at bounding box center [363, 100] width 352 height 55
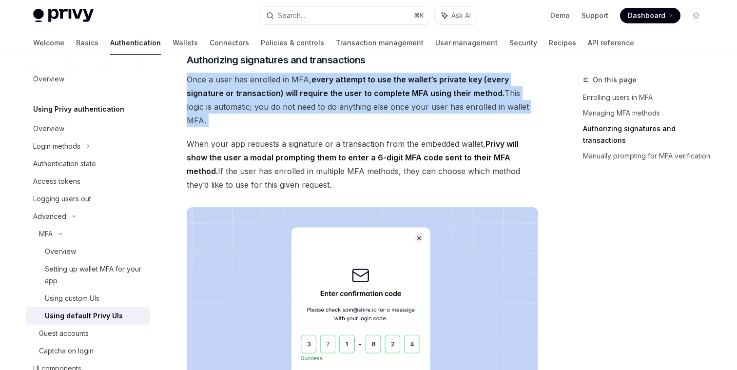
click at [291, 127] on span "Once a user has enrolled in MFA, every attempt to use the wallet’s private key …" at bounding box center [363, 100] width 352 height 55
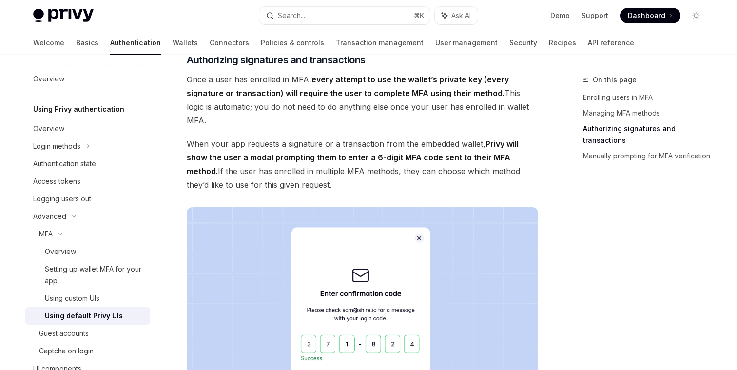
click at [289, 146] on span "When your app requests a signature or a transaction from the embedded wallet, P…" at bounding box center [363, 164] width 352 height 55
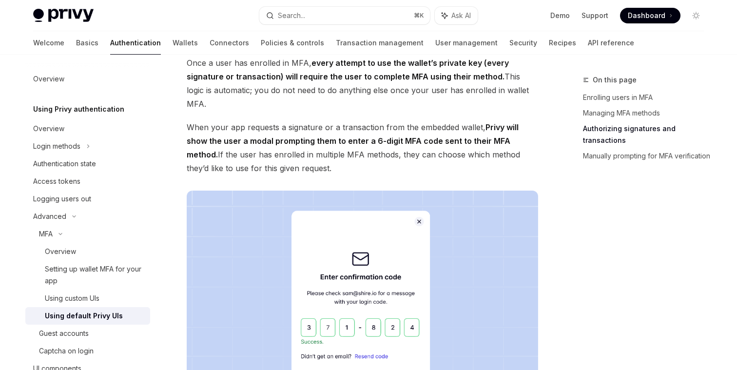
scroll to position [1138, 0]
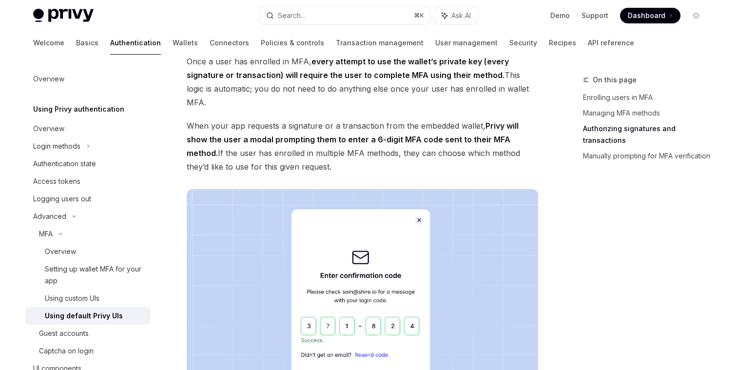
click at [273, 135] on span "When your app requests a signature or a transaction from the embedded wallet, P…" at bounding box center [363, 146] width 352 height 55
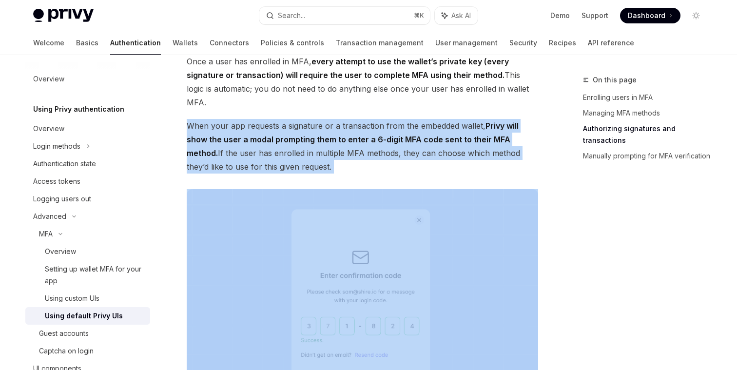
click at [273, 135] on span "When your app requests a signature or a transaction from the embedded wallet, P…" at bounding box center [363, 146] width 352 height 55
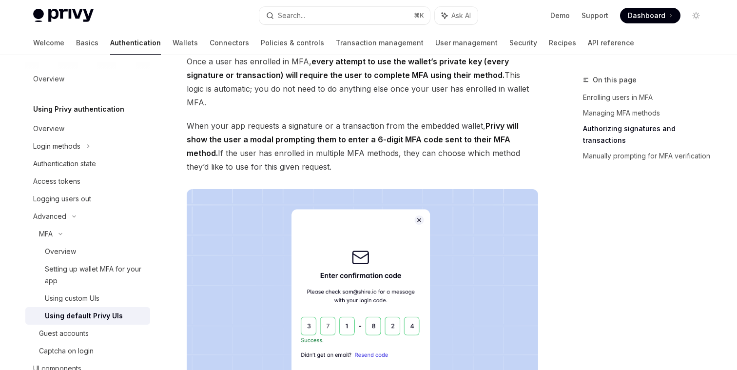
click at [271, 151] on strong "Privy will show the user a modal prompting them to enter a 6-digit MFA code sen…" at bounding box center [353, 139] width 332 height 37
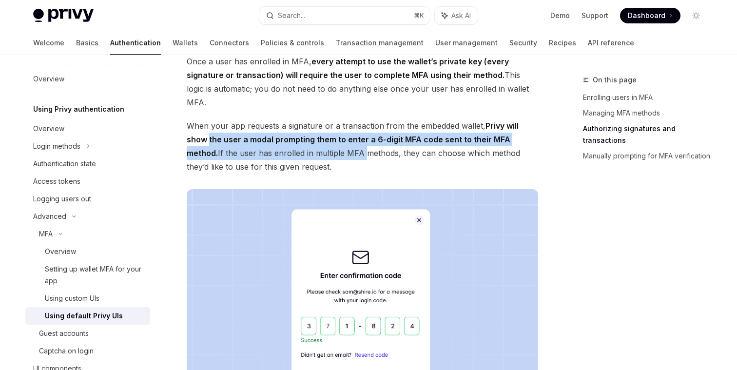
drag, startPoint x: 209, startPoint y: 147, endPoint x: 328, endPoint y: 163, distance: 120.1
click at [328, 163] on span "When your app requests a signature or a transaction from the embedded wallet, P…" at bounding box center [363, 146] width 352 height 55
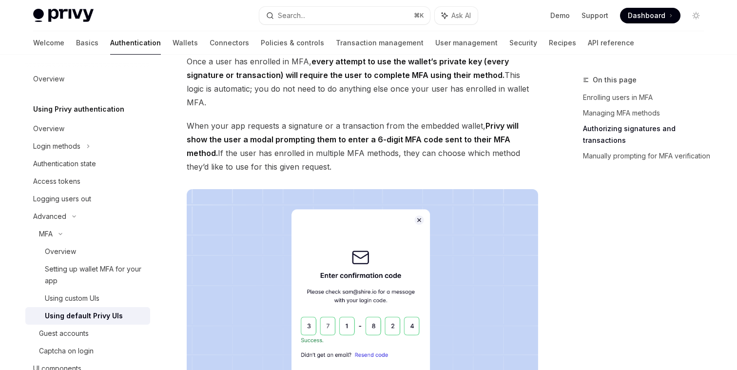
scroll to position [1157, 0]
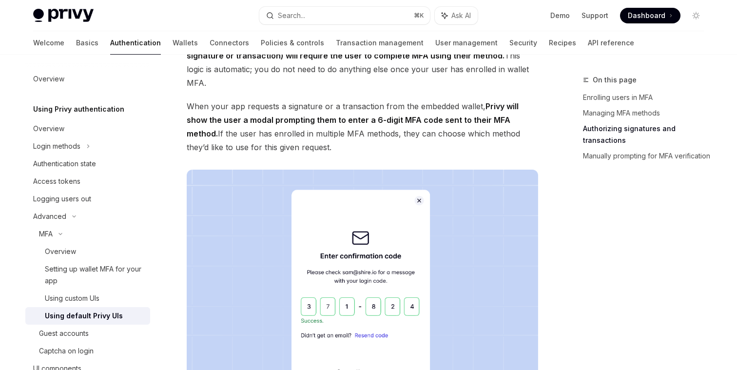
click at [308, 154] on span "When your app requests a signature or a transaction from the embedded wallet, P…" at bounding box center [363, 126] width 352 height 55
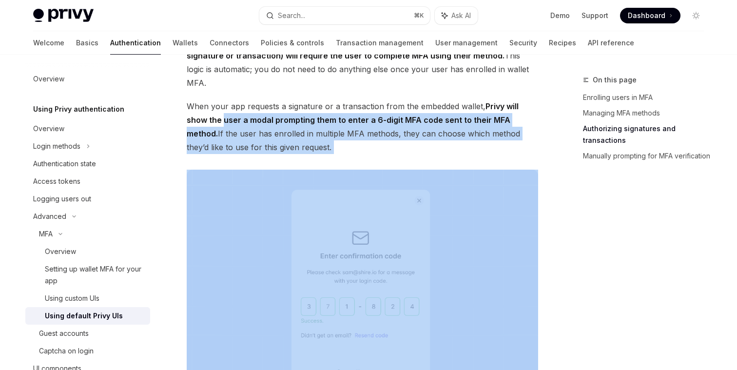
drag, startPoint x: 308, startPoint y: 159, endPoint x: 237, endPoint y: 130, distance: 76.3
click at [237, 130] on span "When your app requests a signature or a transaction from the embedded wallet, P…" at bounding box center [363, 126] width 352 height 55
click at [237, 130] on strong "Privy will show the user a modal prompting them to enter a 6-digit MFA code sen…" at bounding box center [353, 119] width 332 height 37
drag, startPoint x: 185, startPoint y: 140, endPoint x: 315, endPoint y: 158, distance: 130.9
click at [315, 158] on div "MFA Using default Privy UIs OpenAI Open in ChatGPT OpenAI Open in ChatGPT Enabl…" at bounding box center [271, 54] width 538 height 2275
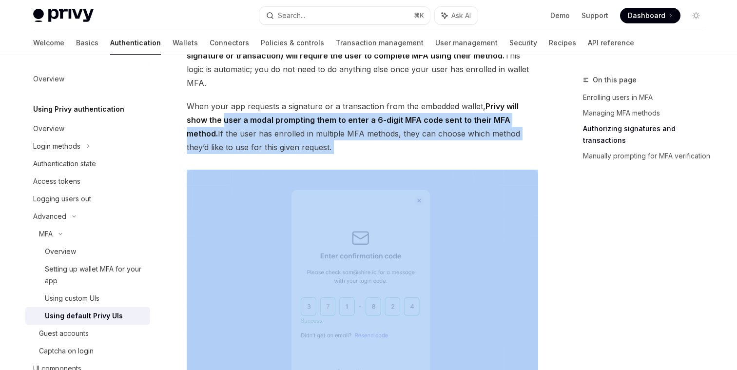
click at [315, 154] on span "When your app requests a signature or a transaction from the embedded wallet, P…" at bounding box center [363, 126] width 352 height 55
drag, startPoint x: 306, startPoint y: 157, endPoint x: 185, endPoint y: 138, distance: 122.9
click at [185, 138] on div "MFA Using default Privy UIs OpenAI Open in ChatGPT OpenAI Open in ChatGPT Enabl…" at bounding box center [271, 54] width 538 height 2275
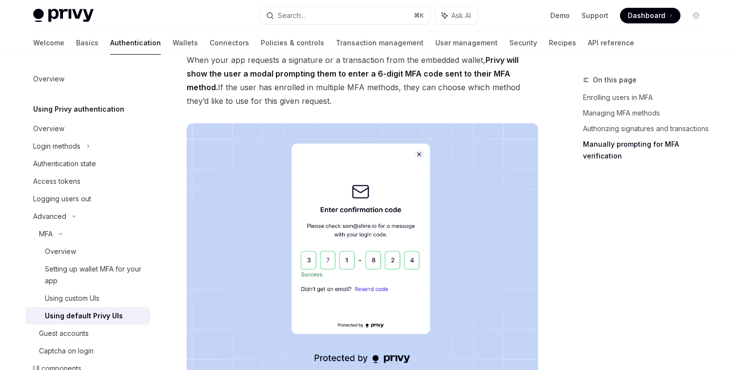
click at [289, 108] on span "When your app requests a signature or a transaction from the embedded wallet, P…" at bounding box center [363, 80] width 352 height 55
drag, startPoint x: 295, startPoint y: 107, endPoint x: 175, endPoint y: 98, distance: 120.3
click at [175, 98] on div "MFA Using default Privy UIs OpenAI Open in ChatGPT OpenAI Open in ChatGPT Enabl…" at bounding box center [271, 8] width 538 height 2275
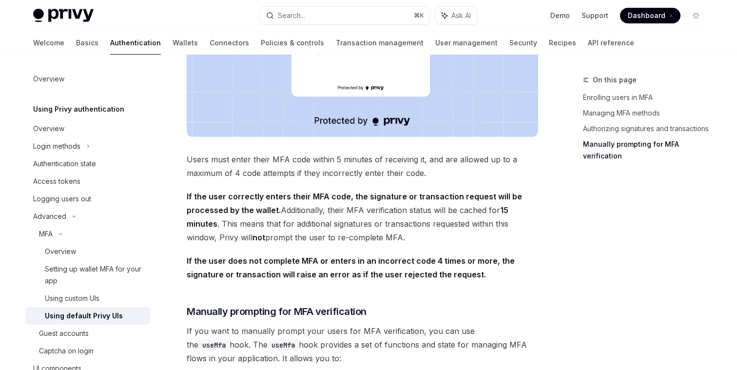
scroll to position [1466, 0]
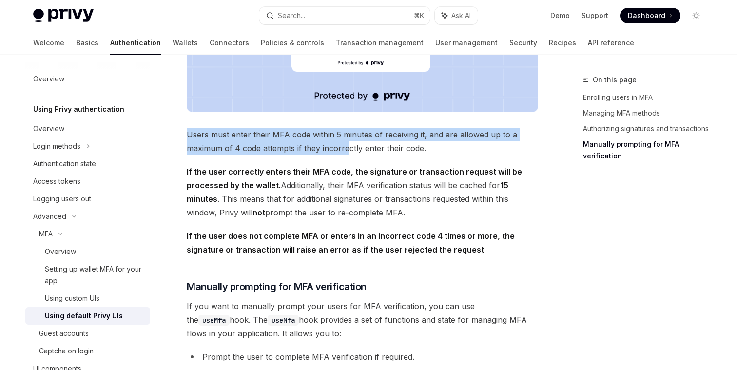
drag, startPoint x: 188, startPoint y: 140, endPoint x: 347, endPoint y: 156, distance: 159.7
click at [347, 155] on span "Users must enter their MFA code within 5 minutes of receiving it, and are allow…" at bounding box center [363, 141] width 352 height 27
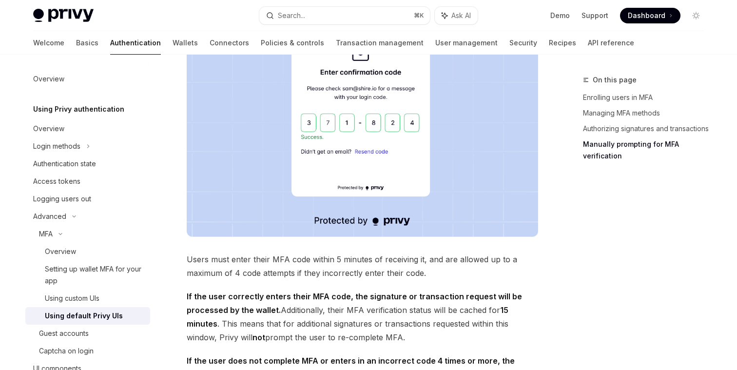
scroll to position [1390, 0]
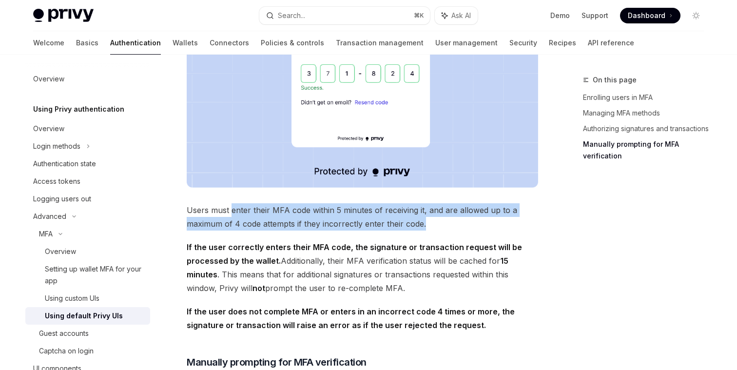
drag, startPoint x: 230, startPoint y: 216, endPoint x: 470, endPoint y: 236, distance: 240.8
click at [470, 231] on span "Users must enter their MFA code within 5 minutes of receiving it, and are allow…" at bounding box center [363, 216] width 352 height 27
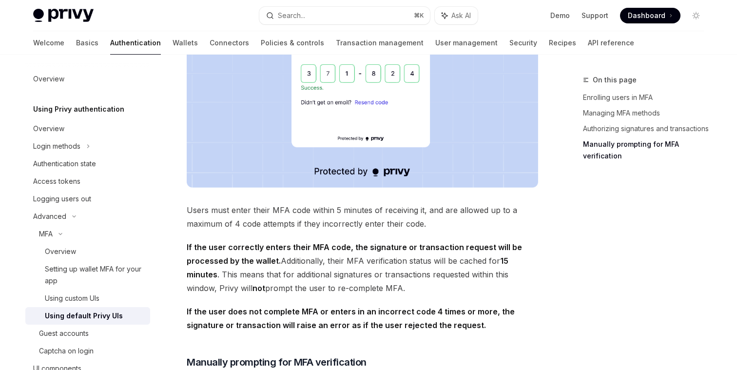
click at [442, 231] on span "Users must enter their MFA code within 5 minutes of receiving it, and are allow…" at bounding box center [363, 216] width 352 height 27
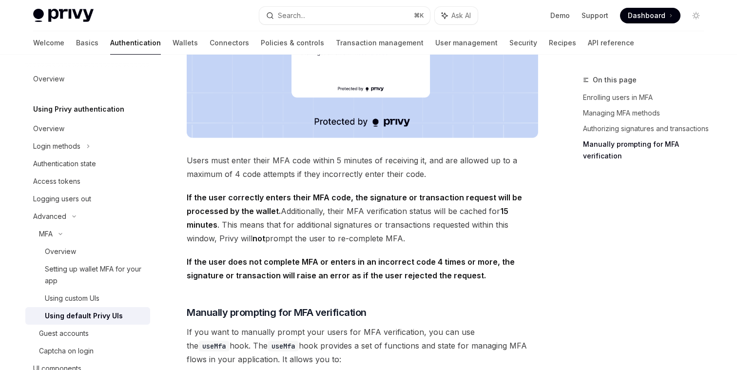
click at [324, 210] on span "If the user correctly enters their MFA code, the signature or transaction reque…" at bounding box center [363, 218] width 352 height 55
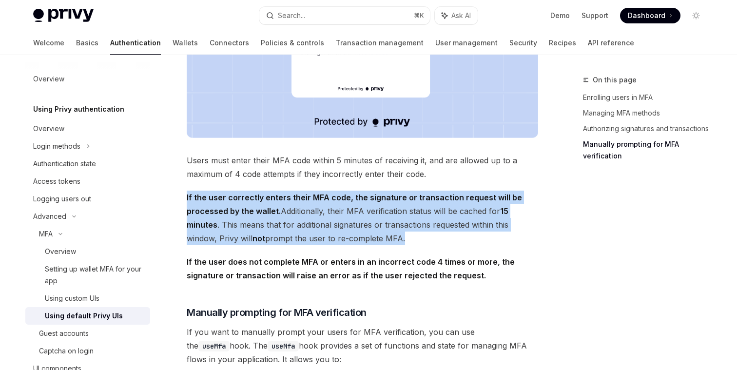
click at [324, 210] on span "If the user correctly enters their MFA code, the signature or transaction reque…" at bounding box center [363, 218] width 352 height 55
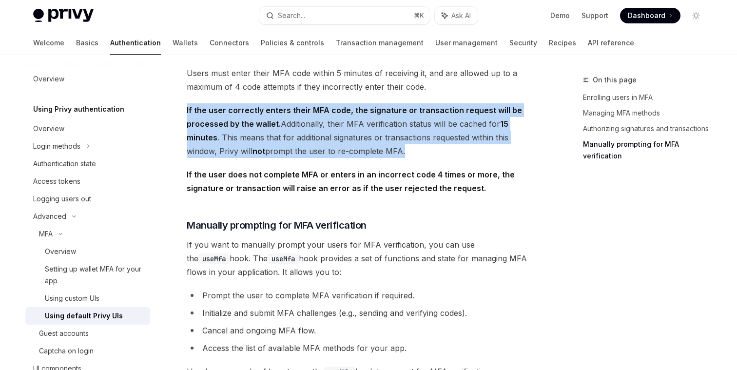
scroll to position [1545, 0]
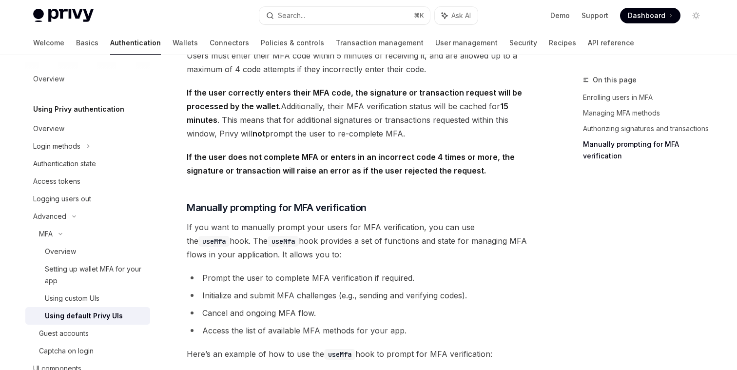
click at [198, 171] on span "If the user does not complete MFA or enters in an incorrect code 4 times or mor…" at bounding box center [363, 163] width 352 height 27
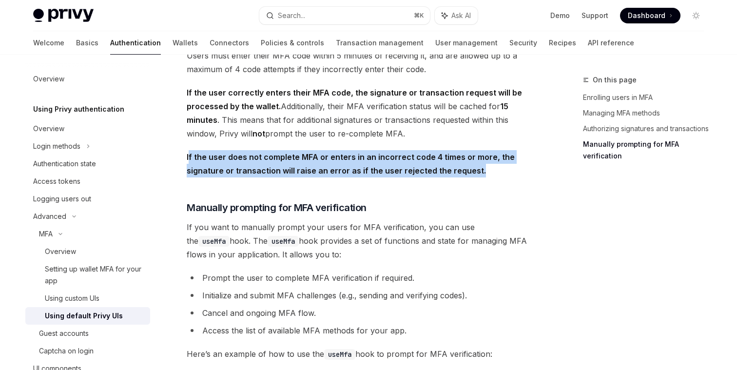
drag, startPoint x: 190, startPoint y: 167, endPoint x: 493, endPoint y: 174, distance: 302.9
click at [494, 174] on span "If the user does not complete MFA or enters in an incorrect code 4 times or mor…" at bounding box center [363, 163] width 352 height 27
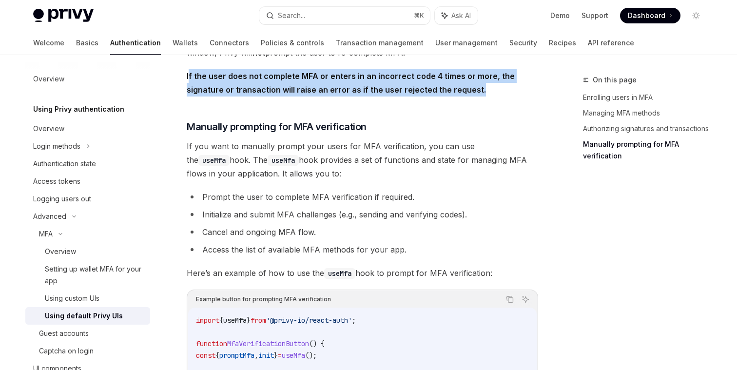
scroll to position [1627, 0]
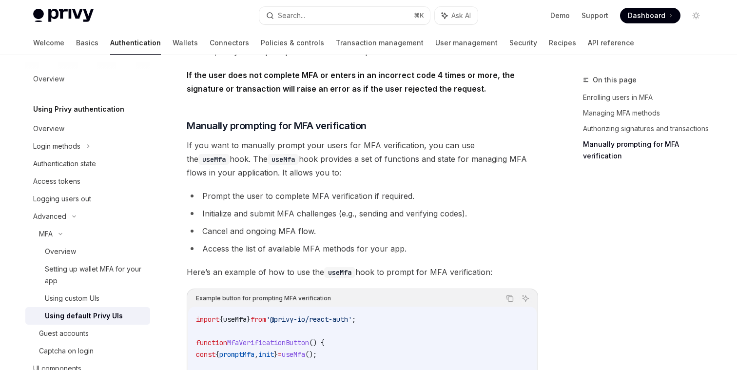
drag, startPoint x: 306, startPoint y: 178, endPoint x: 179, endPoint y: 150, distance: 129.3
click at [218, 150] on span "If you want to manually prompt your users for MFA verification, you can use the…" at bounding box center [363, 158] width 352 height 41
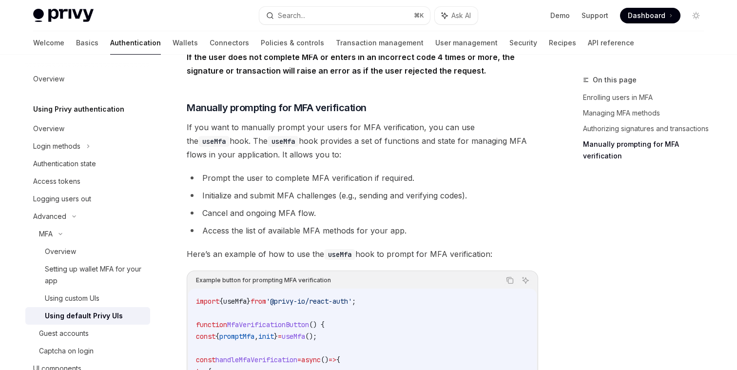
drag, startPoint x: 292, startPoint y: 158, endPoint x: 176, endPoint y: 138, distance: 117.7
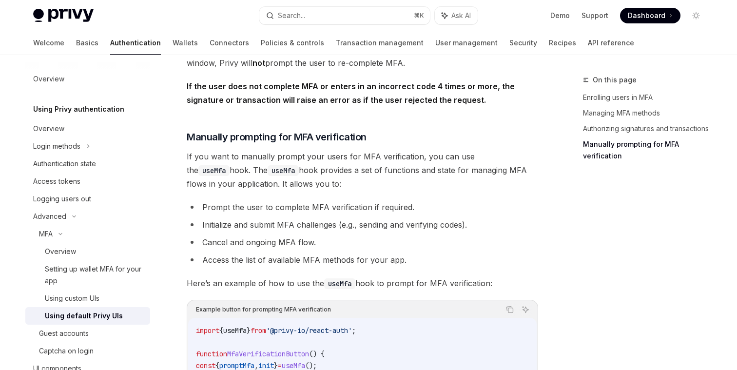
scroll to position [1617, 0]
click at [232, 231] on li "Initialize and submit MFA challenges (e.g., sending and verifying codes)." at bounding box center [363, 224] width 352 height 14
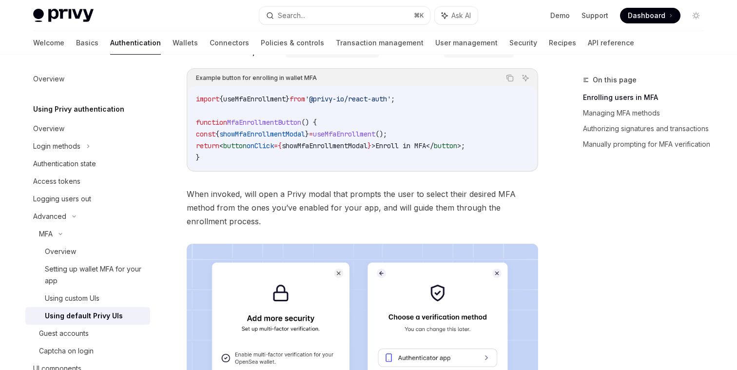
scroll to position [178, 0]
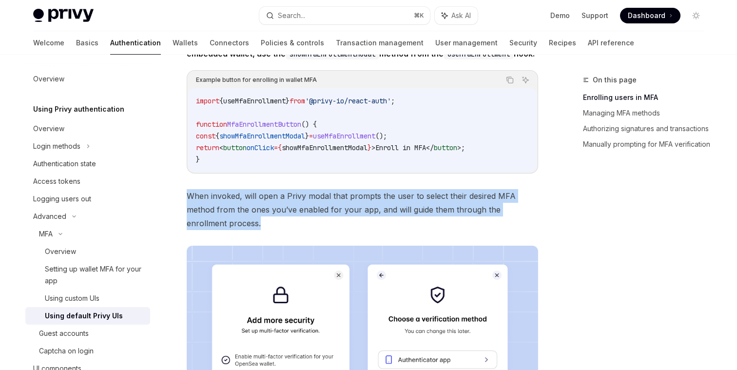
drag, startPoint x: 232, startPoint y: 233, endPoint x: 171, endPoint y: 204, distance: 67.4
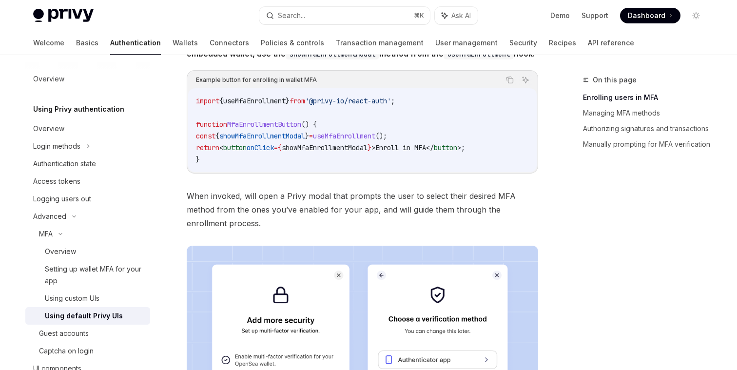
click at [236, 206] on span "When invoked, will open a Privy modal that prompts the user to select their des…" at bounding box center [363, 209] width 352 height 41
click at [263, 86] on div "Example button for enrolling in wallet MFA" at bounding box center [256, 80] width 121 height 13
click at [247, 204] on span "When invoked, will open a Privy modal that prompts the user to select their des…" at bounding box center [363, 209] width 352 height 41
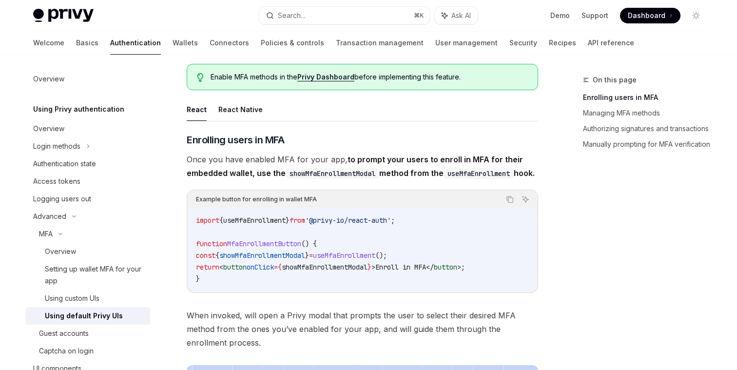
scroll to position [56, 0]
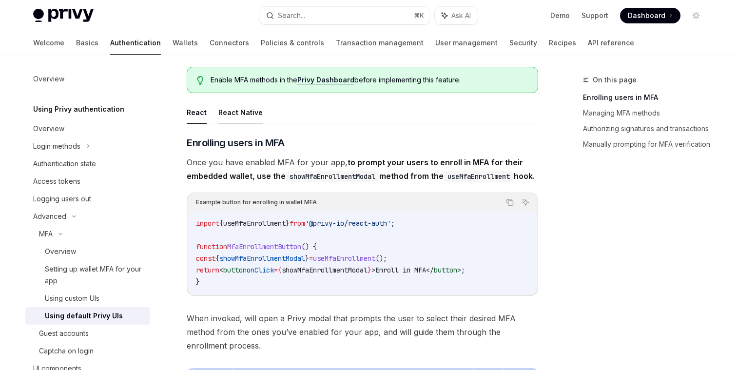
click at [247, 114] on button "React Native" at bounding box center [240, 112] width 44 height 23
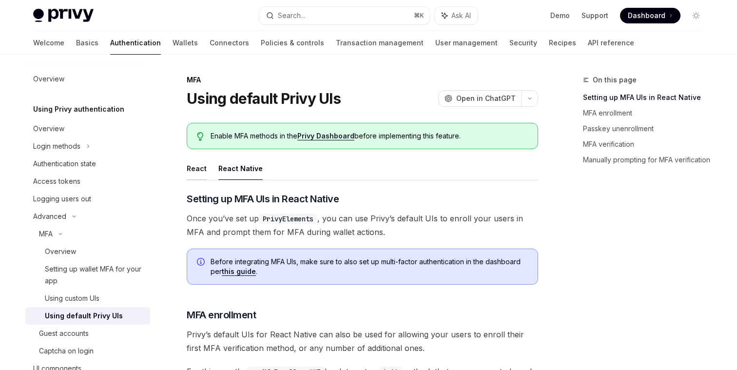
click at [195, 165] on button "React" at bounding box center [197, 168] width 20 height 23
type textarea "*"
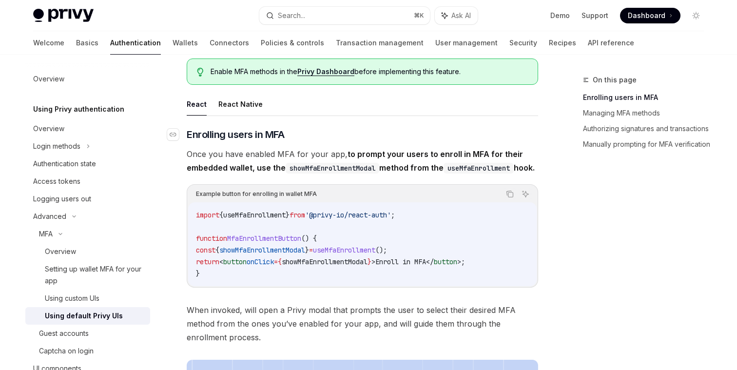
scroll to position [60, 0]
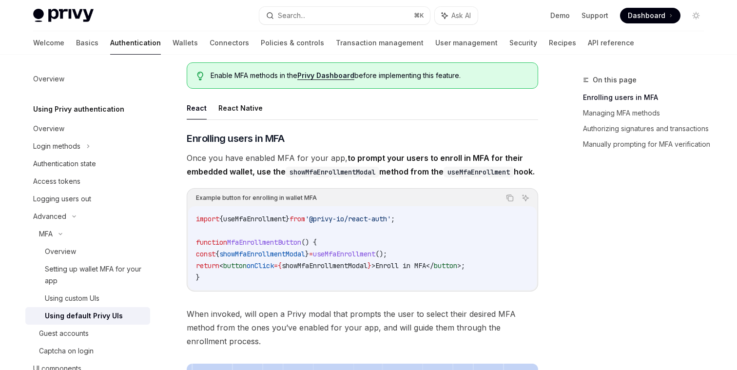
click at [226, 329] on span "When invoked, will open a Privy modal that prompts the user to select their des…" at bounding box center [363, 327] width 352 height 41
click at [264, 258] on span "showMfaEnrollmentModal" at bounding box center [262, 254] width 86 height 9
copy span "showMfaEnrollmentModal"
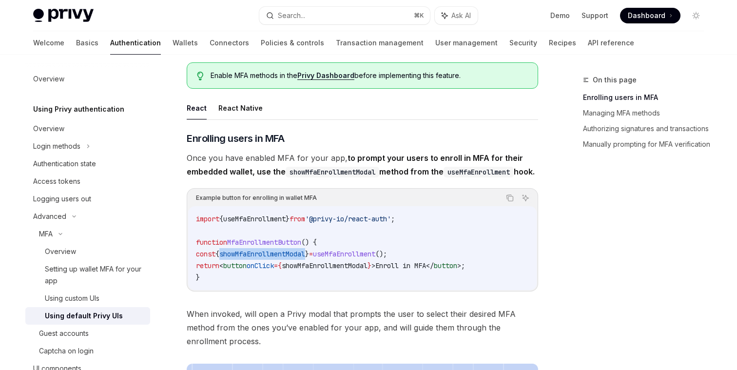
scroll to position [20, 0]
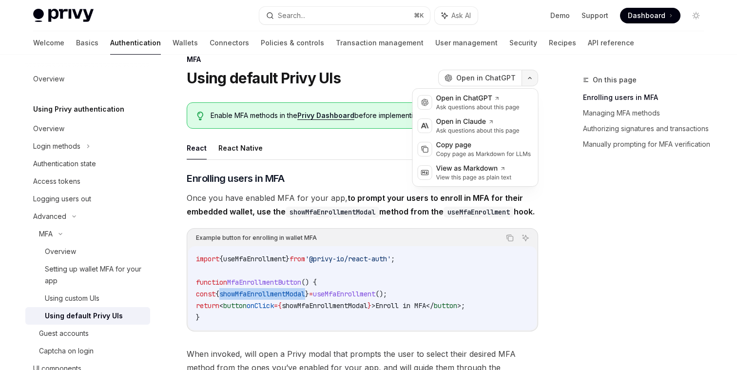
click at [529, 78] on icon "button" at bounding box center [530, 78] width 3 height 1
click at [498, 99] on icon at bounding box center [497, 99] width 6 height 6
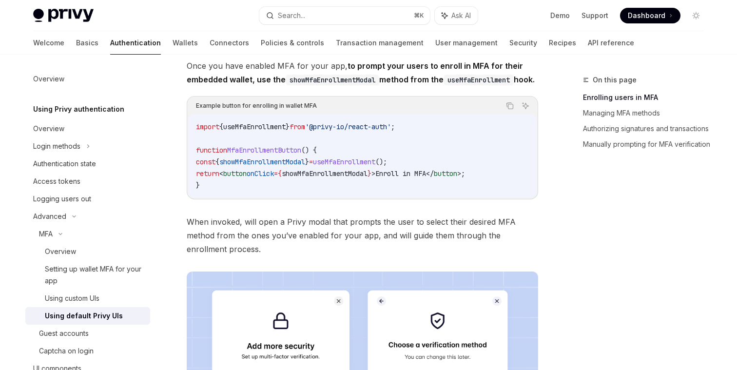
scroll to position [148, 0]
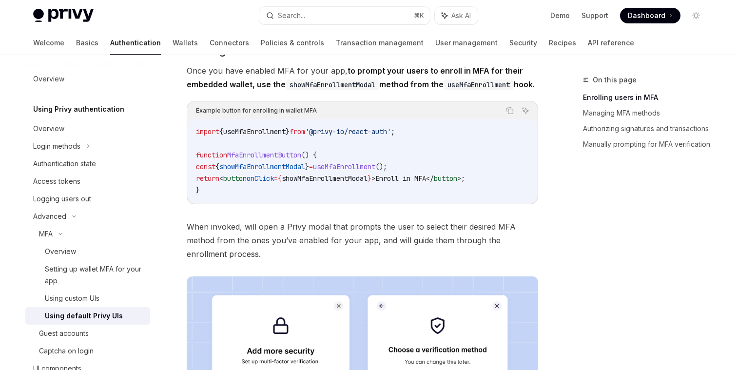
click at [355, 171] on span "useMfaEnrollment" at bounding box center [344, 166] width 62 height 9
copy span "useMfaEnrollment"
click at [369, 171] on span "useMfaEnrollment" at bounding box center [344, 166] width 62 height 9
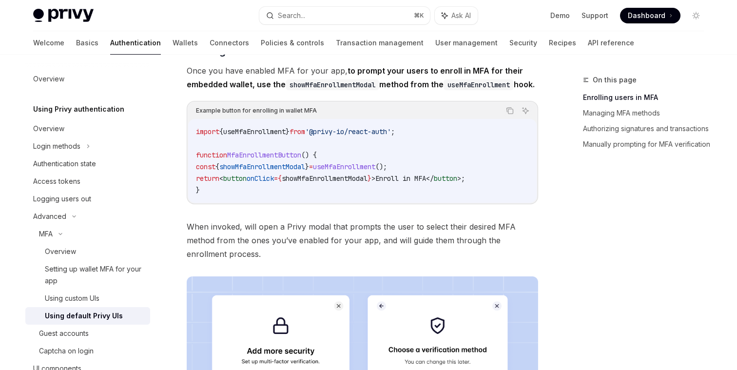
copy span "useMfaEnrollment"
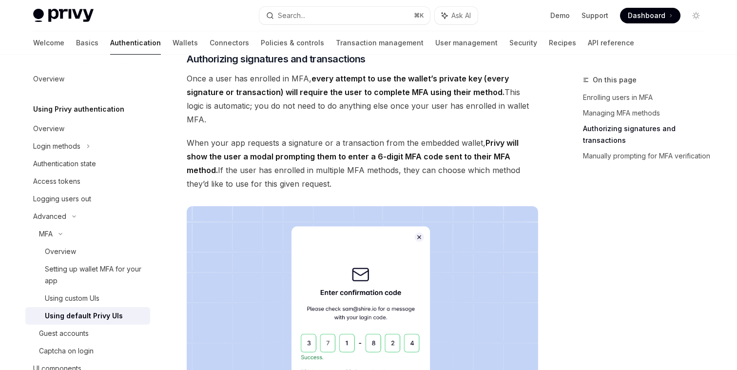
scroll to position [1120, 0]
click at [231, 67] on span "Authorizing signatures and transactions" at bounding box center [276, 60] width 179 height 14
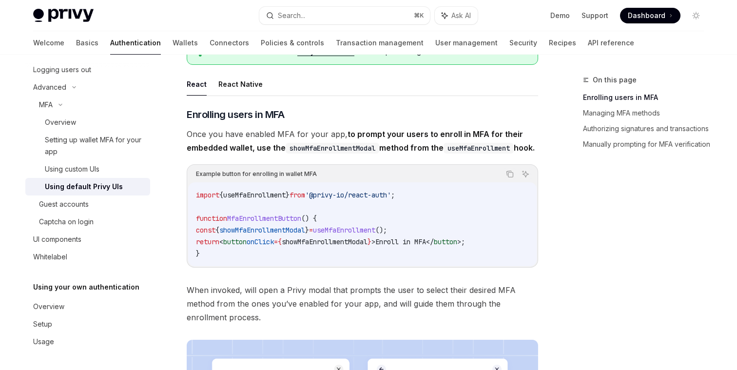
scroll to position [88, 0]
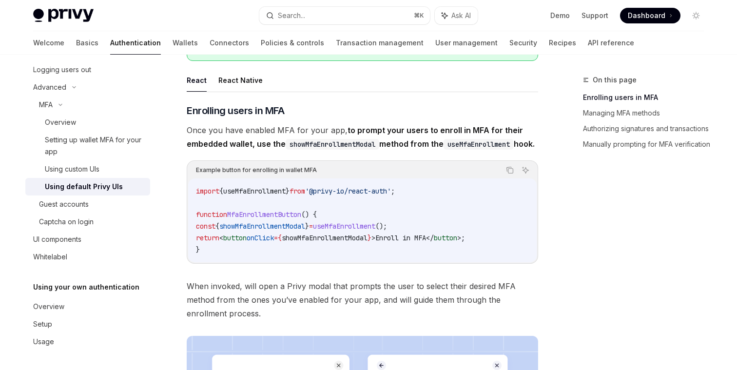
click at [210, 132] on span "Once you have enabled MFA for your app, to prompt your users to enroll in MFA f…" at bounding box center [363, 136] width 352 height 27
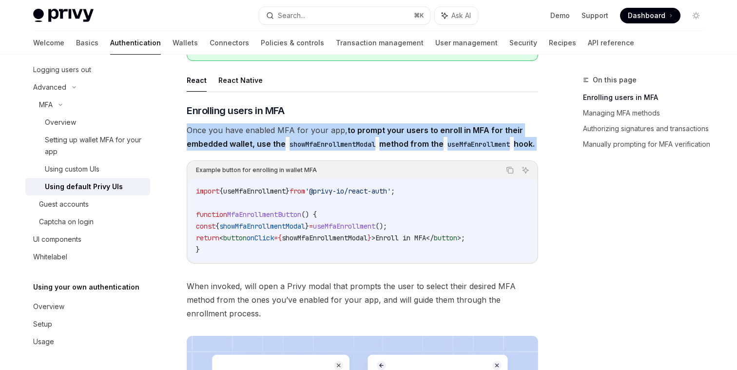
click at [210, 132] on span "Once you have enabled MFA for your app, to prompt your users to enroll in MFA f…" at bounding box center [363, 136] width 352 height 27
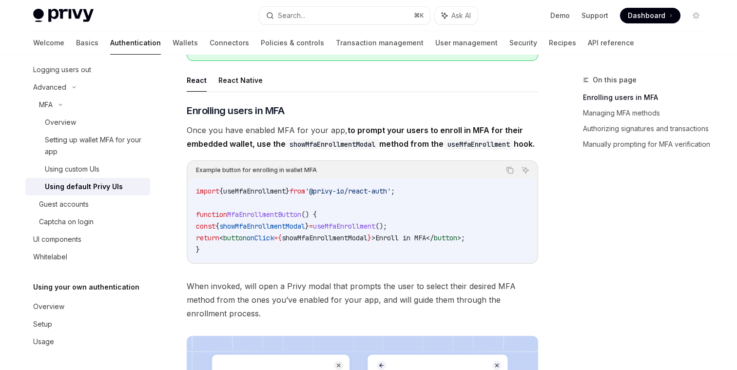
click at [217, 147] on strong "to prompt your users to enroll in MFA for their embedded wallet, use the showMf…" at bounding box center [361, 136] width 348 height 23
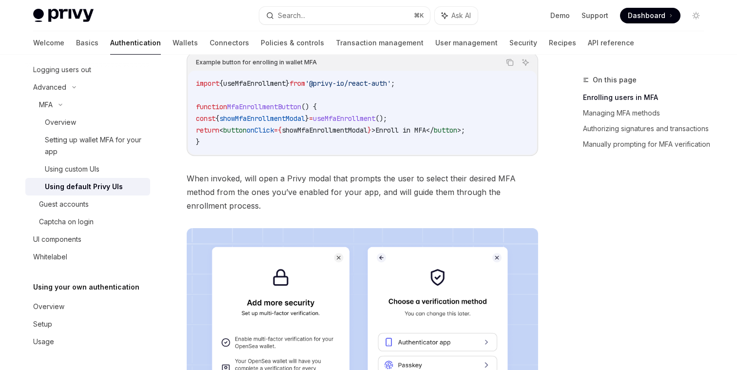
scroll to position [193, 0]
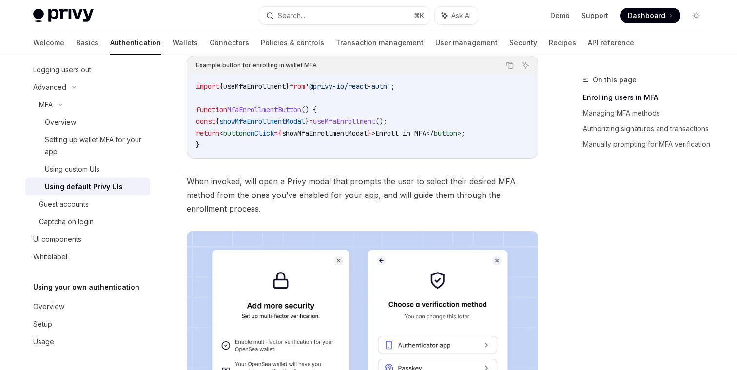
click at [356, 192] on span "When invoked, will open a Privy modal that prompts the user to select their des…" at bounding box center [363, 195] width 352 height 41
click at [343, 195] on span "When invoked, will open a Privy modal that prompts the user to select their des…" at bounding box center [363, 195] width 352 height 41
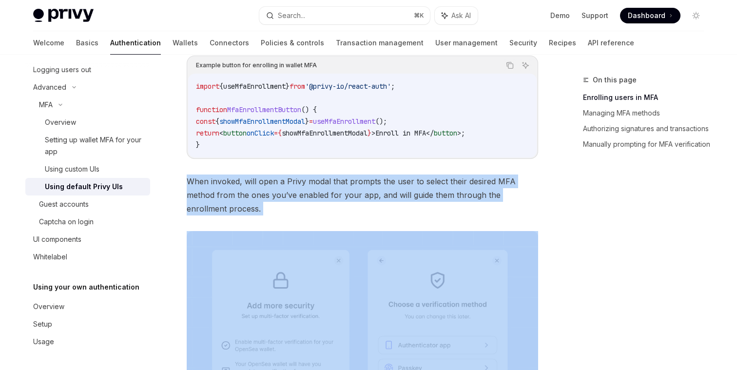
click at [343, 195] on span "When invoked, will open a Privy modal that prompts the user to select their des…" at bounding box center [363, 195] width 352 height 41
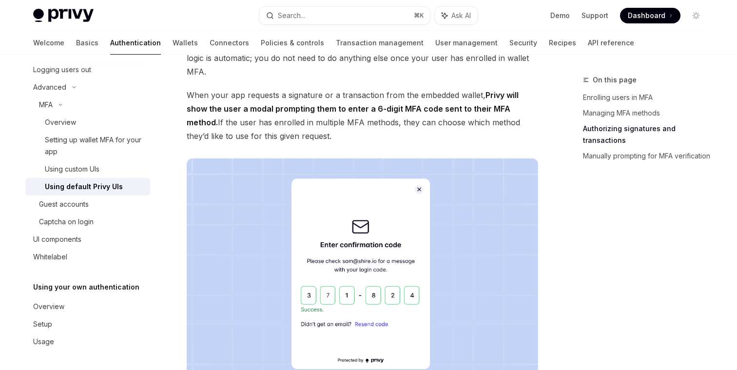
scroll to position [1167, 0]
drag, startPoint x: 305, startPoint y: 150, endPoint x: 193, endPoint y: 101, distance: 122.3
click at [193, 101] on span "When your app requests a signature or a transaction from the embedded wallet, P…" at bounding box center [363, 116] width 352 height 55
drag, startPoint x: 189, startPoint y: 118, endPoint x: 376, endPoint y: 143, distance: 188.9
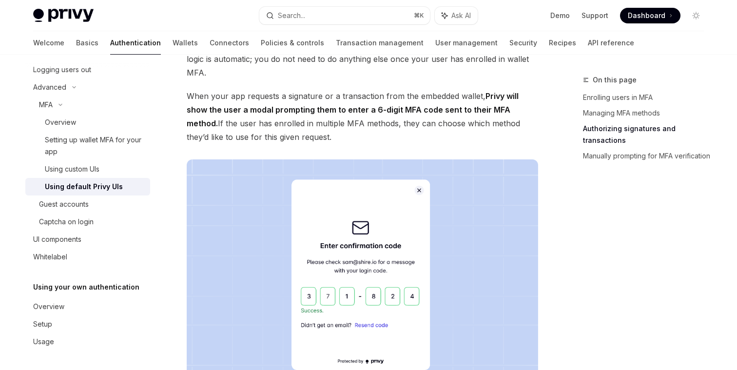
click at [376, 143] on span "When your app requests a signature or a transaction from the embedded wallet, P…" at bounding box center [363, 116] width 352 height 55
drag, startPoint x: 340, startPoint y: 145, endPoint x: 307, endPoint y: 101, distance: 54.3
click at [307, 101] on span "When your app requests a signature or a transaction from the embedded wallet, P…" at bounding box center [363, 116] width 352 height 55
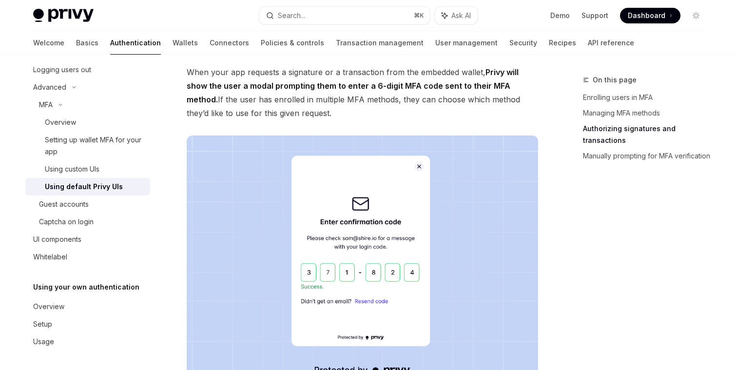
click at [307, 101] on span "When your app requests a signature or a transaction from the embedded wallet, P…" at bounding box center [363, 92] width 352 height 55
drag, startPoint x: 297, startPoint y: 121, endPoint x: 248, endPoint y: 108, distance: 50.5
click at [248, 108] on span "When your app requests a signature or a transaction from the embedded wallet, P…" at bounding box center [363, 92] width 352 height 55
click at [240, 120] on span "When your app requests a signature or a transaction from the embedded wallet, P…" at bounding box center [363, 92] width 352 height 55
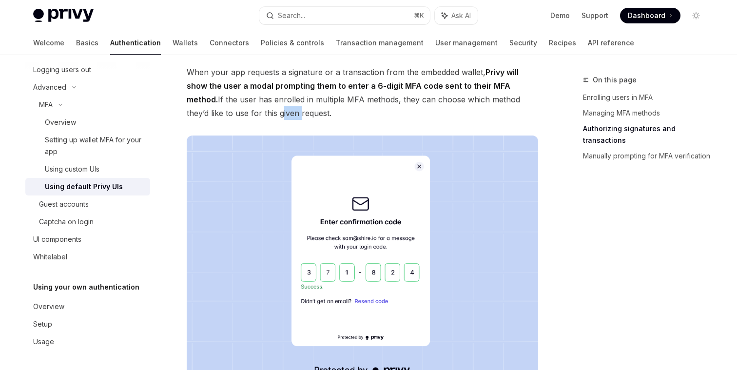
click at [240, 120] on span "When your app requests a signature or a transaction from the embedded wallet, P…" at bounding box center [363, 92] width 352 height 55
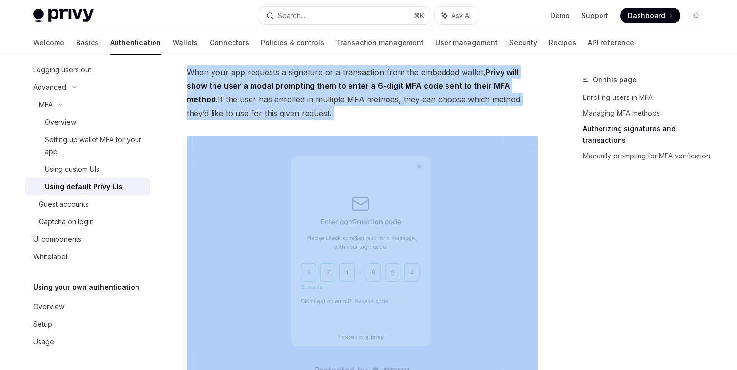
click at [240, 120] on span "When your app requests a signature or a transaction from the embedded wallet, P…" at bounding box center [363, 92] width 352 height 55
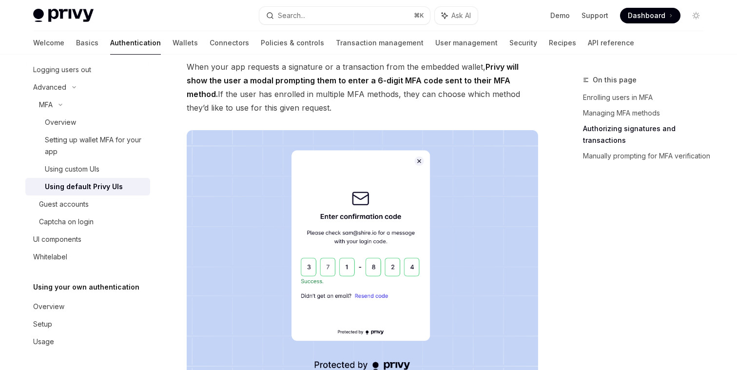
click at [292, 115] on span "When your app requests a signature or a transaction from the embedded wallet, P…" at bounding box center [363, 87] width 352 height 55
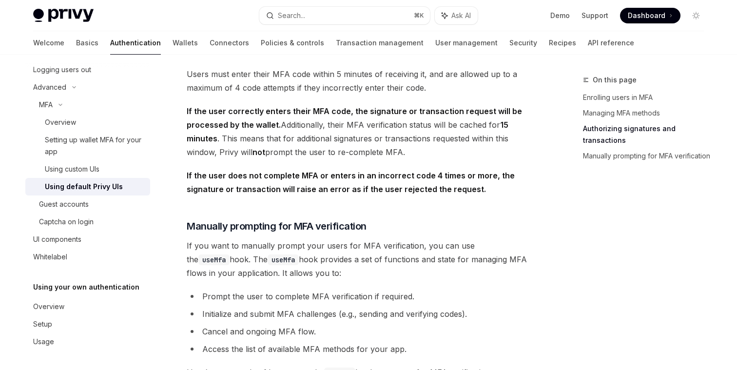
scroll to position [1535, 0]
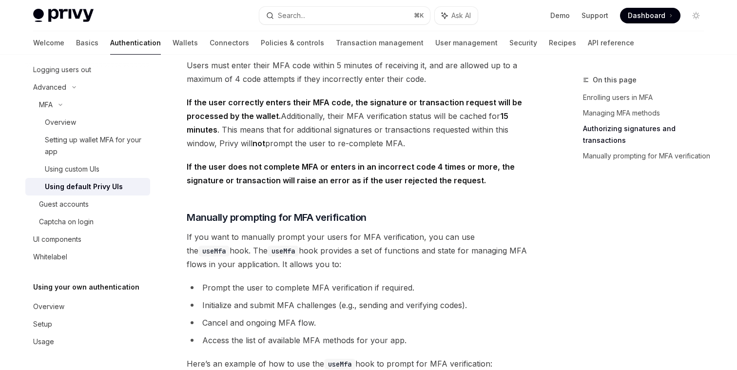
click at [257, 243] on span "If you want to manually prompt your users for MFA verification, you can use the…" at bounding box center [363, 250] width 352 height 41
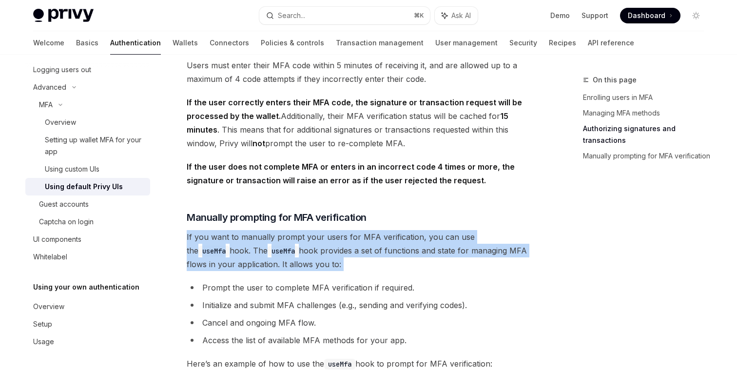
click at [257, 243] on span "If you want to manually prompt your users for MFA verification, you can use the…" at bounding box center [363, 250] width 352 height 41
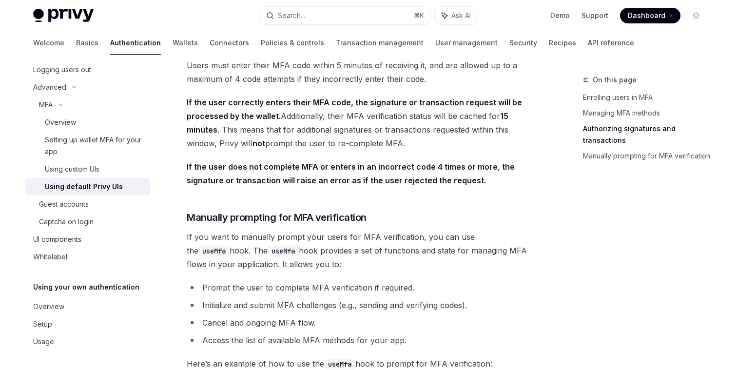
click at [274, 264] on span "If you want to manually prompt your users for MFA verification, you can use the…" at bounding box center [363, 250] width 352 height 41
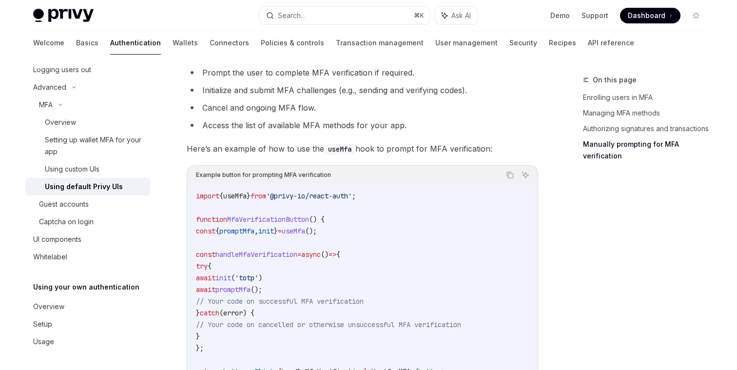
scroll to position [1736, 0]
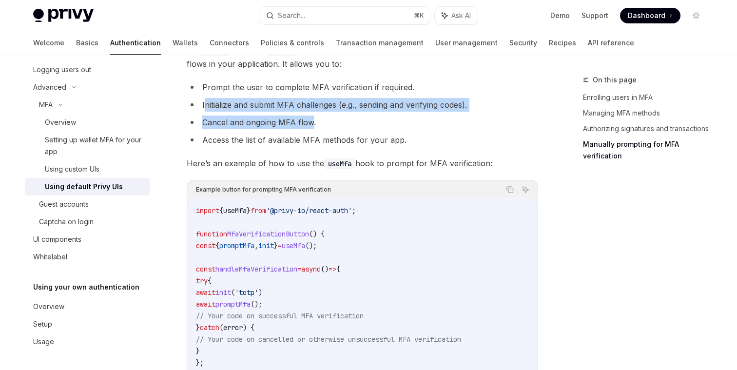
drag, startPoint x: 205, startPoint y: 111, endPoint x: 313, endPoint y: 137, distance: 110.4
click at [313, 137] on ul "Prompt the user to complete MFA verification if required. Initialize and submit…" at bounding box center [363, 113] width 352 height 66
click at [313, 129] on li "Cancel and ongoing MFA flow." at bounding box center [363, 123] width 352 height 14
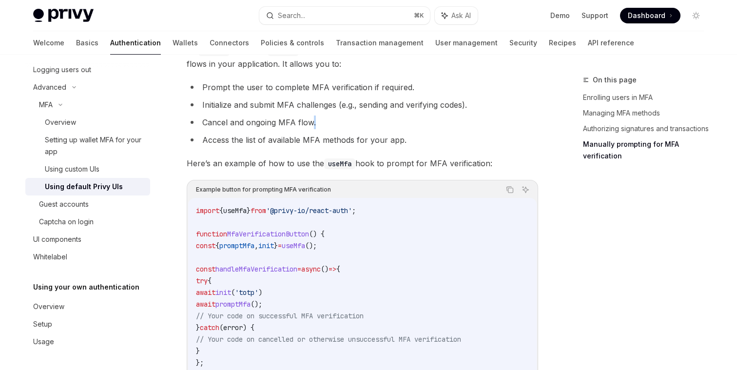
drag, startPoint x: 316, startPoint y: 134, endPoint x: 311, endPoint y: 131, distance: 5.7
click at [311, 129] on li "Cancel and ongoing MFA flow." at bounding box center [363, 123] width 352 height 14
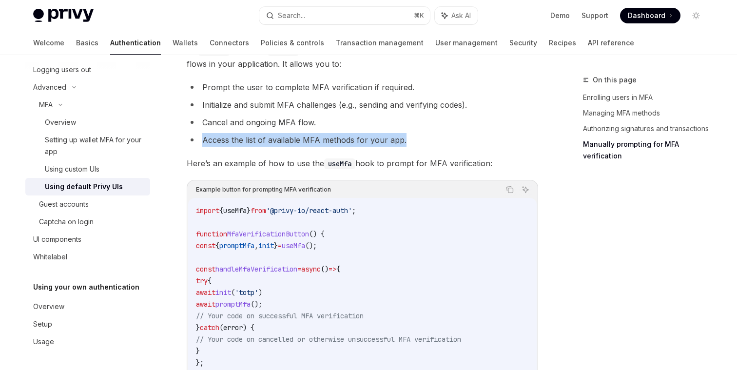
drag, startPoint x: 200, startPoint y: 148, endPoint x: 412, endPoint y: 143, distance: 211.7
click at [412, 143] on li "Access the list of available MFA methods for your app." at bounding box center [363, 140] width 352 height 14
drag, startPoint x: 406, startPoint y: 147, endPoint x: 201, endPoint y: 144, distance: 204.3
click at [201, 144] on li "Access the list of available MFA methods for your app." at bounding box center [363, 140] width 352 height 14
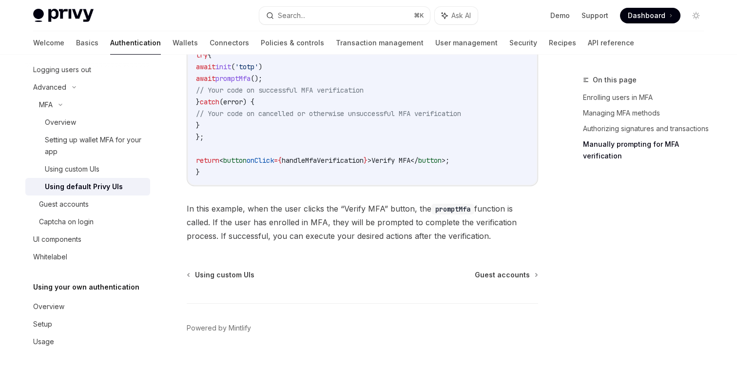
scroll to position [1986, 0]
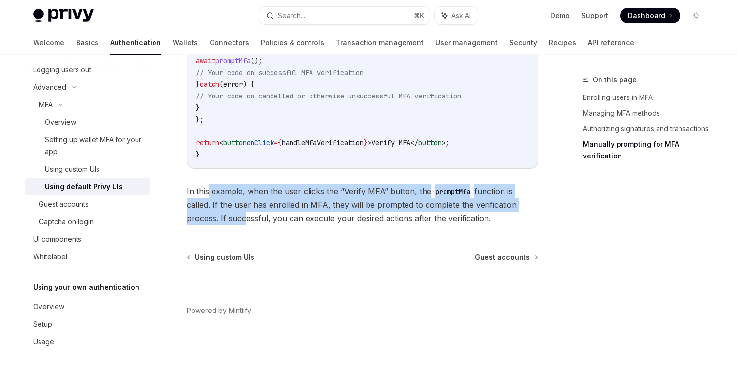
drag, startPoint x: 208, startPoint y: 191, endPoint x: 242, endPoint y: 216, distance: 42.5
click at [242, 217] on span "In this example, when the user clicks the “Verify MFA” button, the promptMfa fu…" at bounding box center [363, 204] width 352 height 41
click at [242, 216] on span "In this example, when the user clicks the “Verify MFA” button, the promptMfa fu…" at bounding box center [363, 204] width 352 height 41
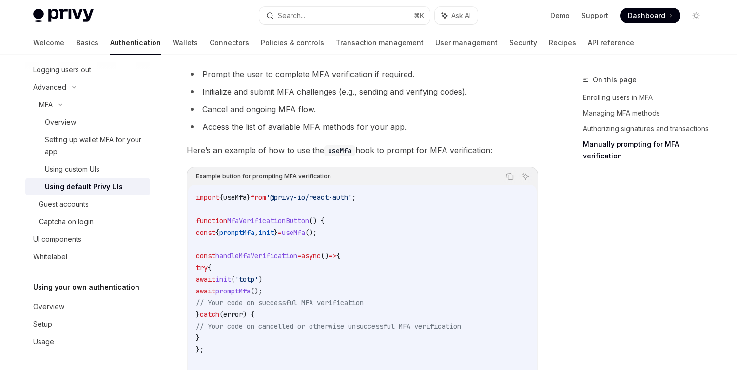
scroll to position [1746, 0]
